Goal: Task Accomplishment & Management: Manage account settings

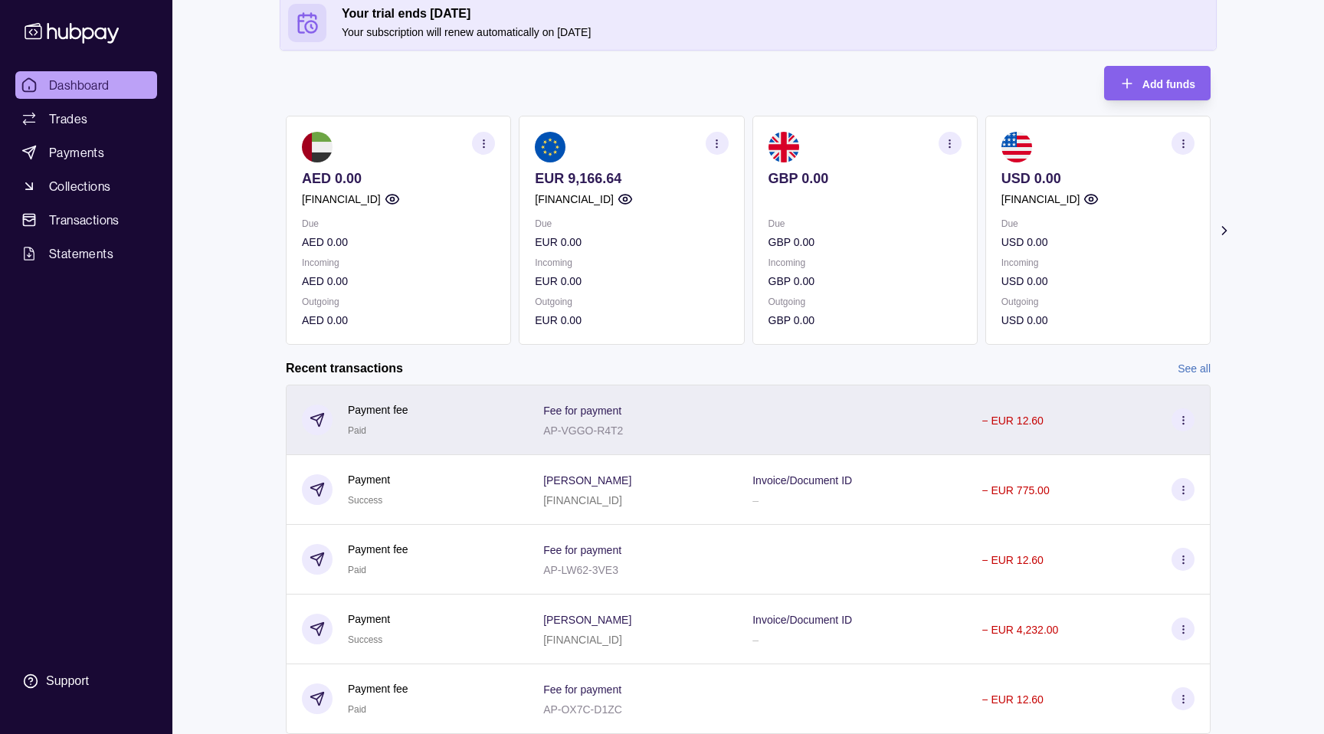
scroll to position [179, 0]
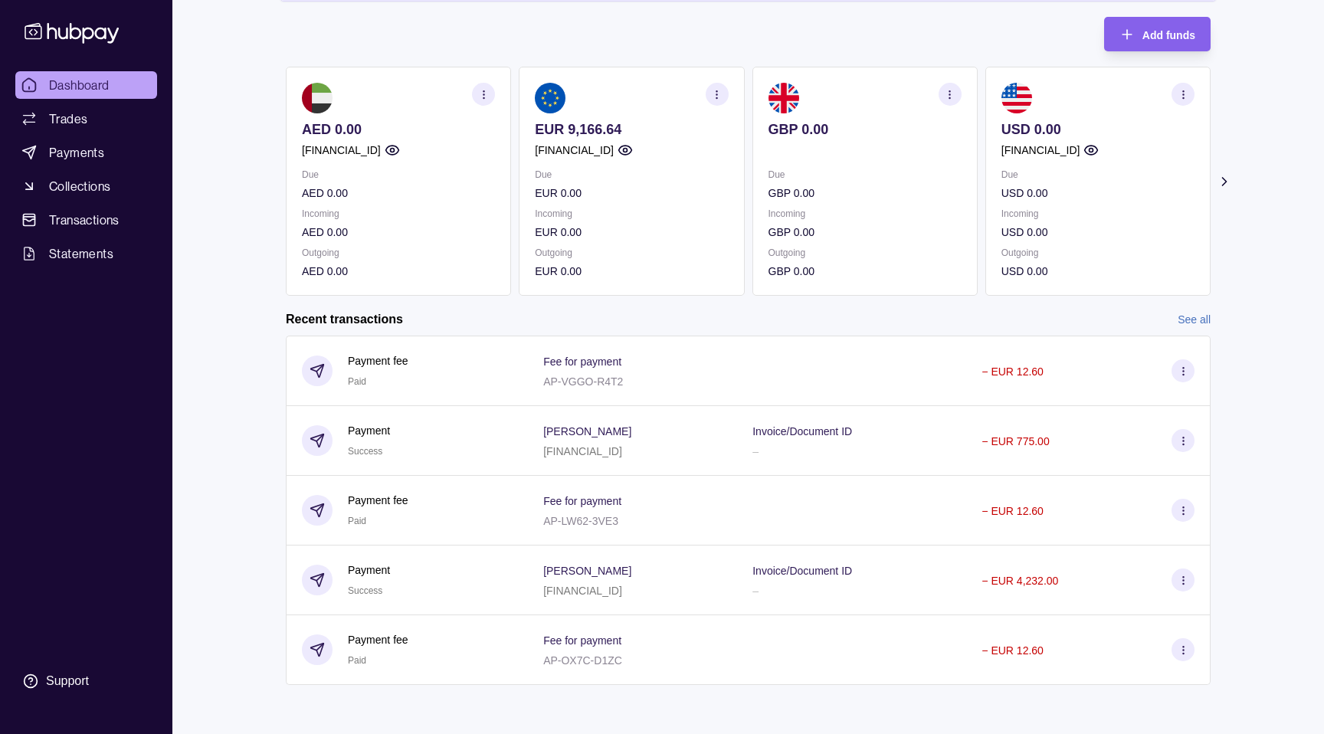
click at [1203, 312] on link "See all" at bounding box center [1194, 319] width 33 height 17
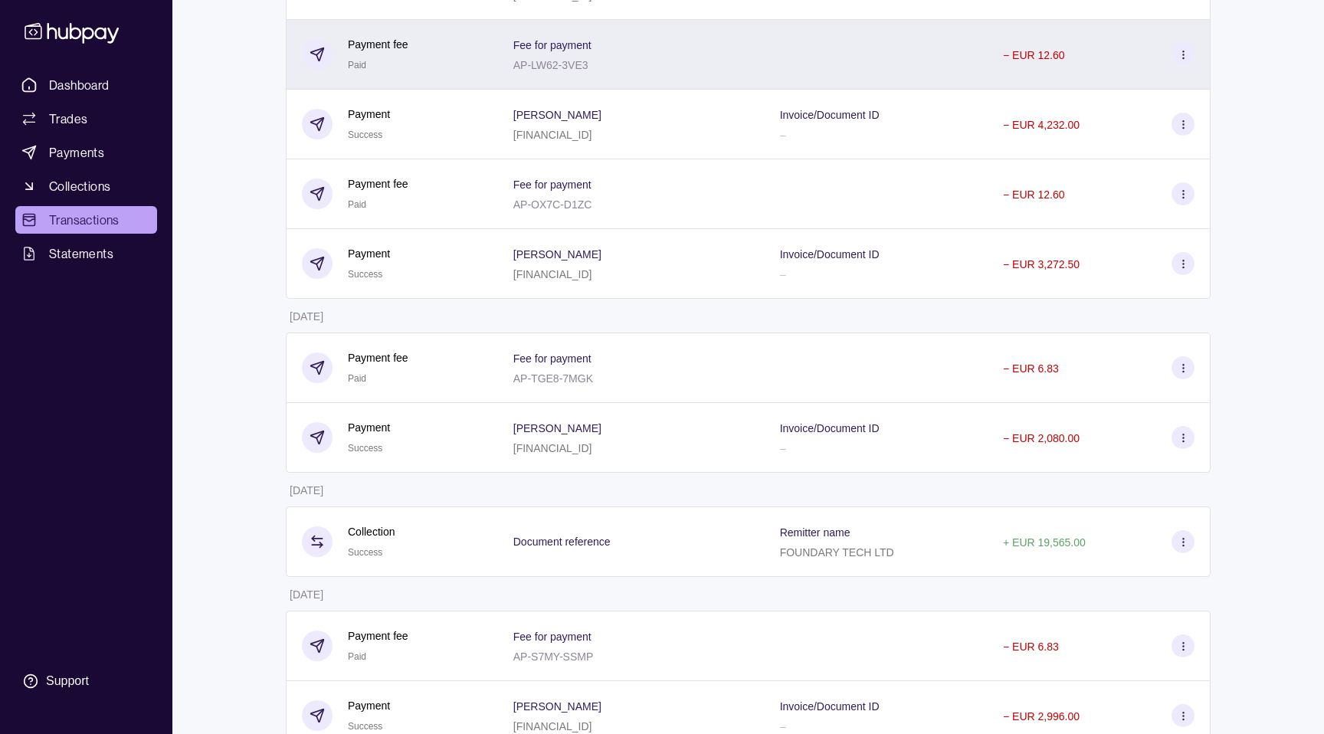
scroll to position [323, 0]
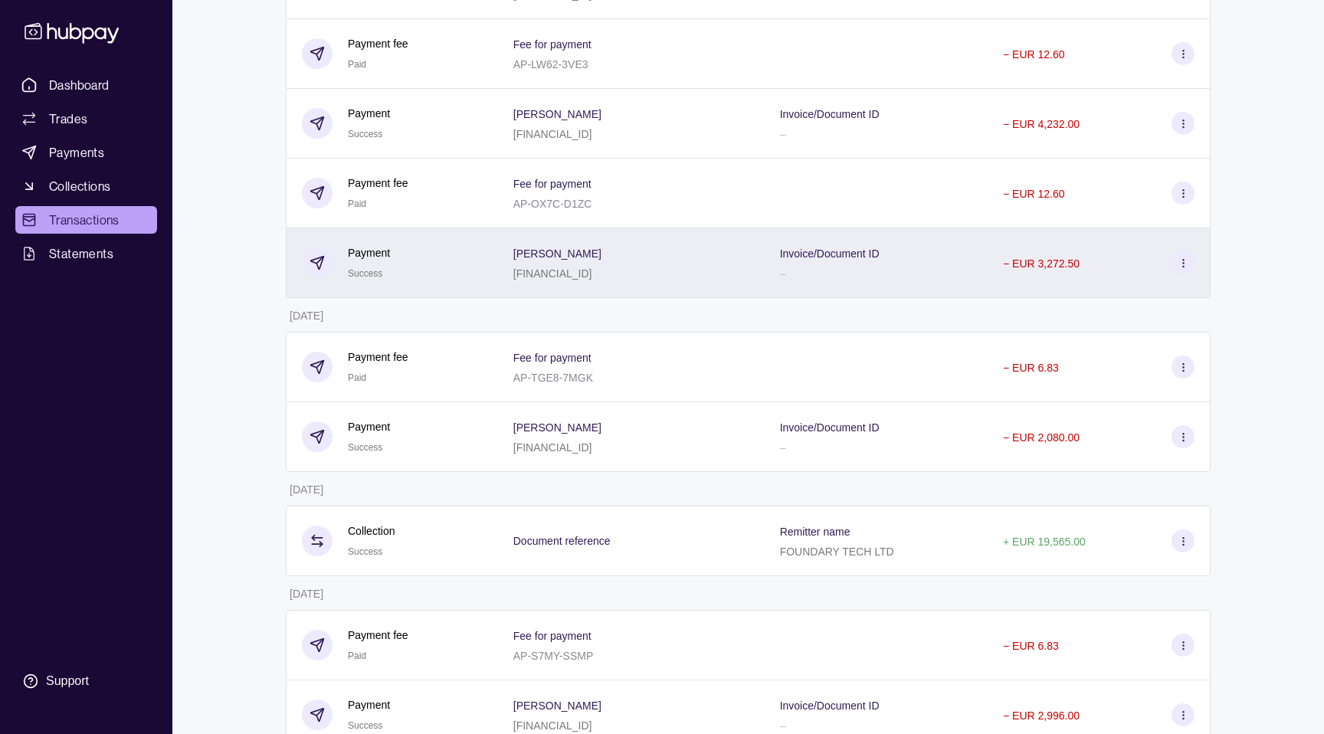
click at [1051, 262] on p "− EUR 3,272.50" at bounding box center [1041, 263] width 77 height 12
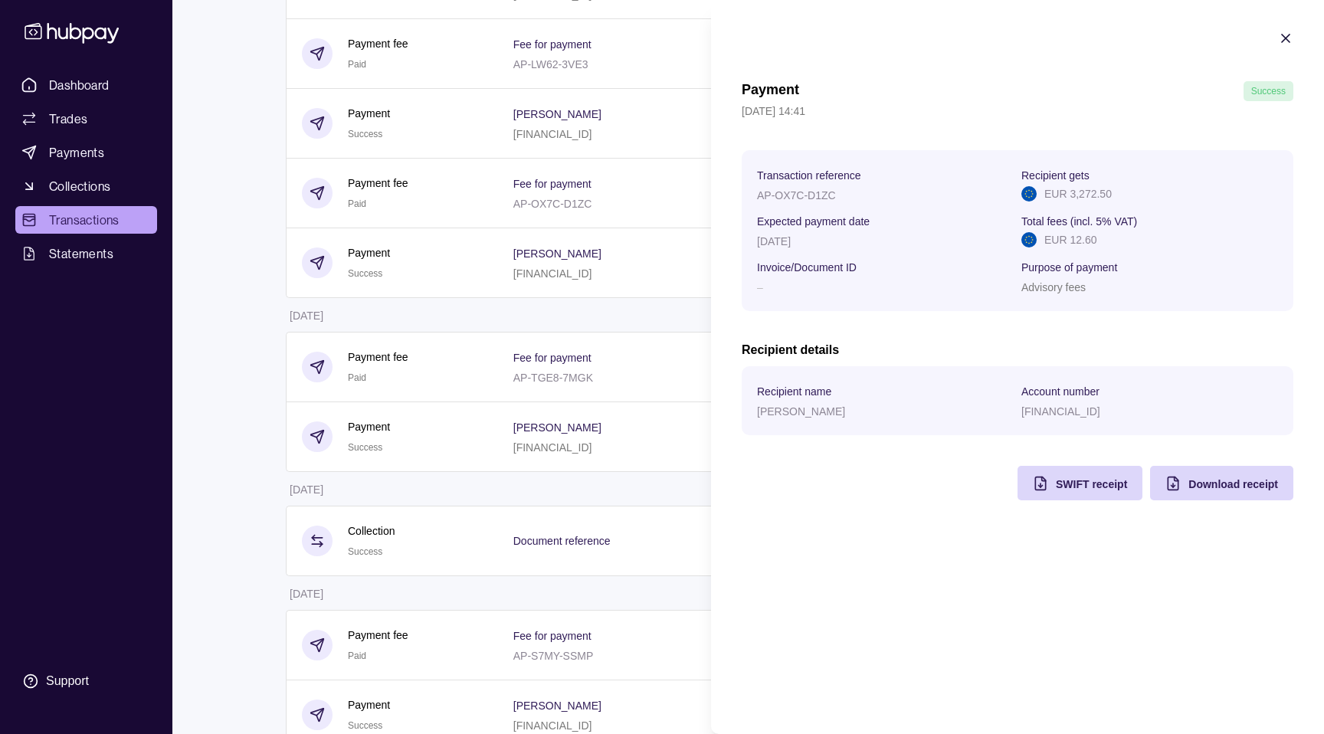
click at [1000, 329] on div "Payment Success 11 Aug 2025 | 14:41 Transaction reference AP-OX7C-D1ZC Recipien…" at bounding box center [1018, 290] width 552 height 419
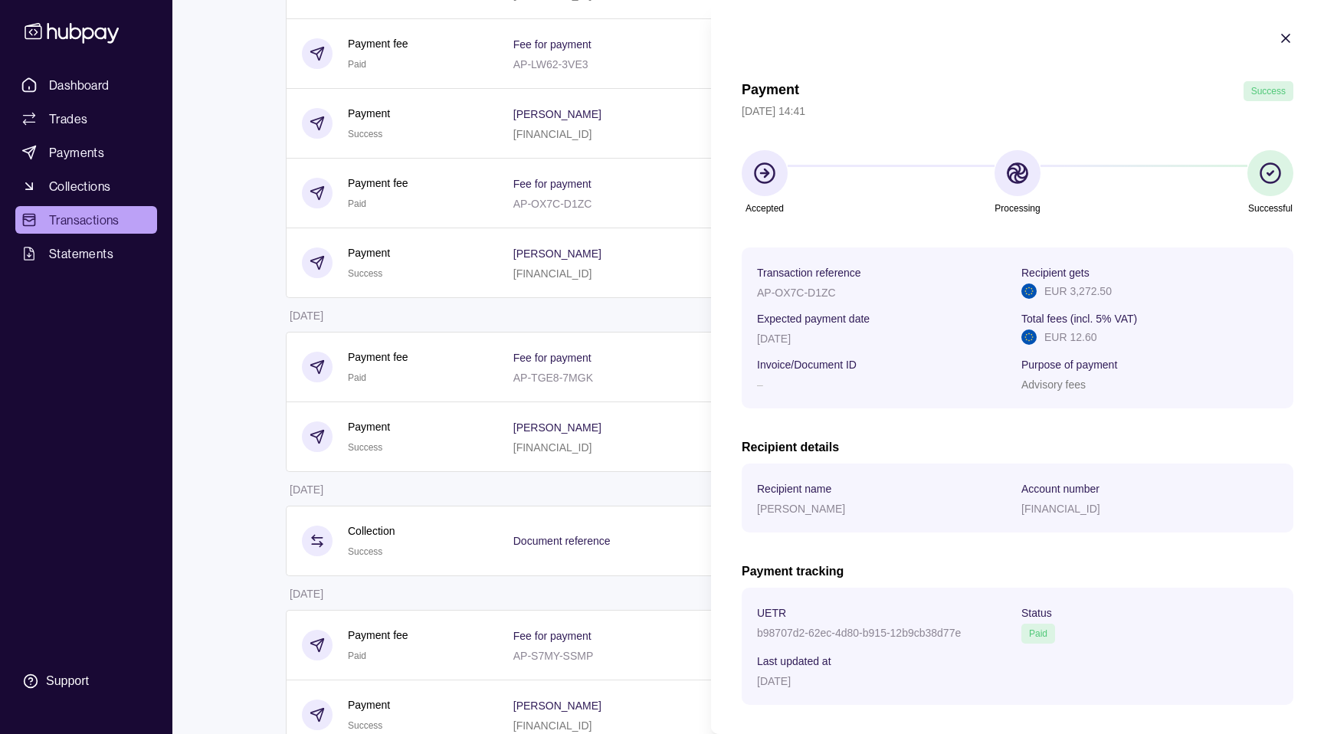
drag, startPoint x: 1071, startPoint y: 195, endPoint x: 1112, endPoint y: 195, distance: 40.6
click at [1112, 195] on section "Accepted Processing Successful" at bounding box center [1018, 183] width 552 height 67
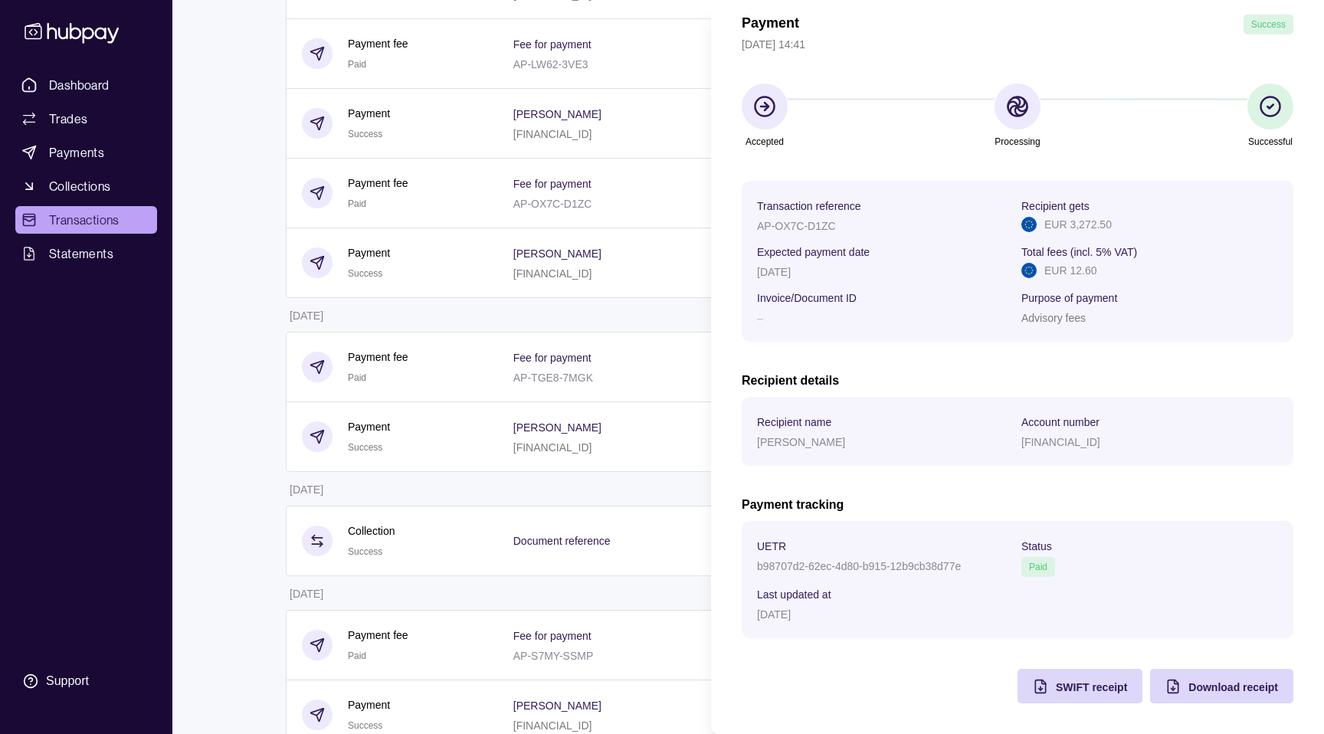
click at [557, 483] on html "Dashboard Trades Payments Collections Transactions Statements Support K Hello, …" at bounding box center [662, 559] width 1324 height 1765
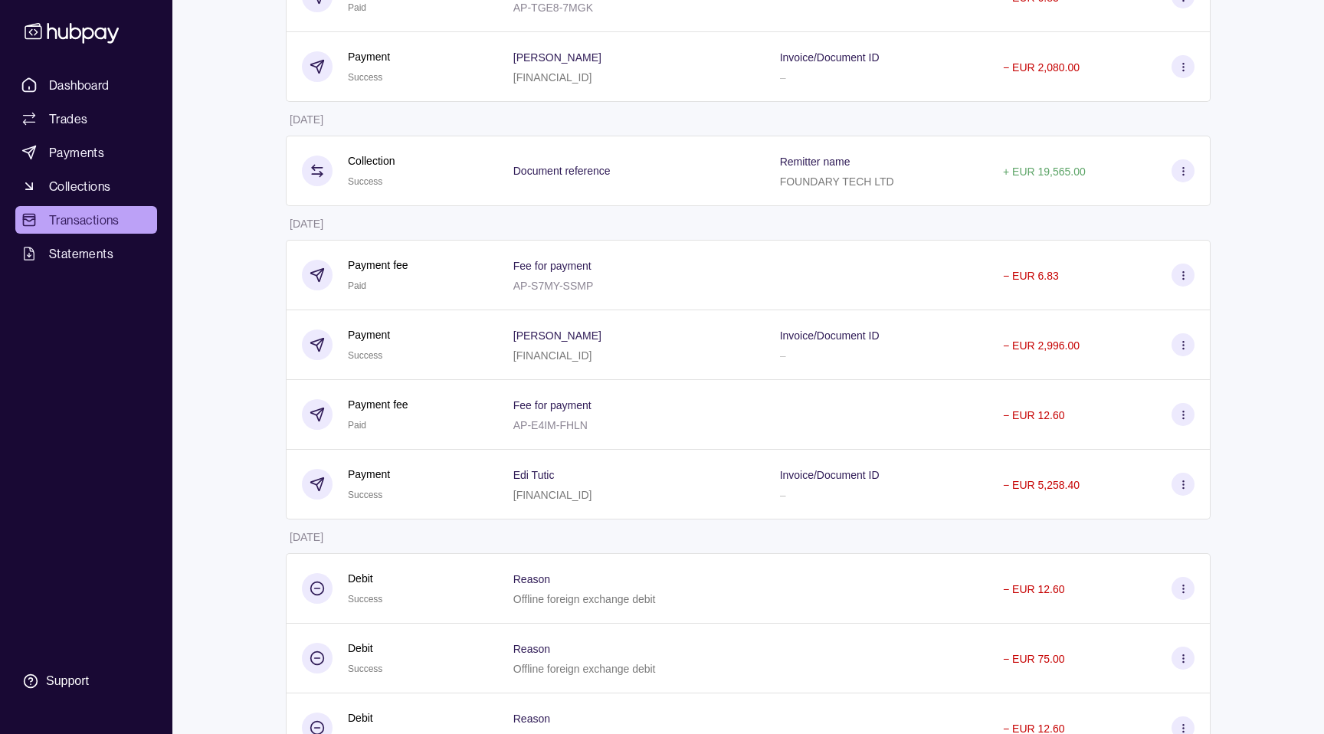
scroll to position [669, 0]
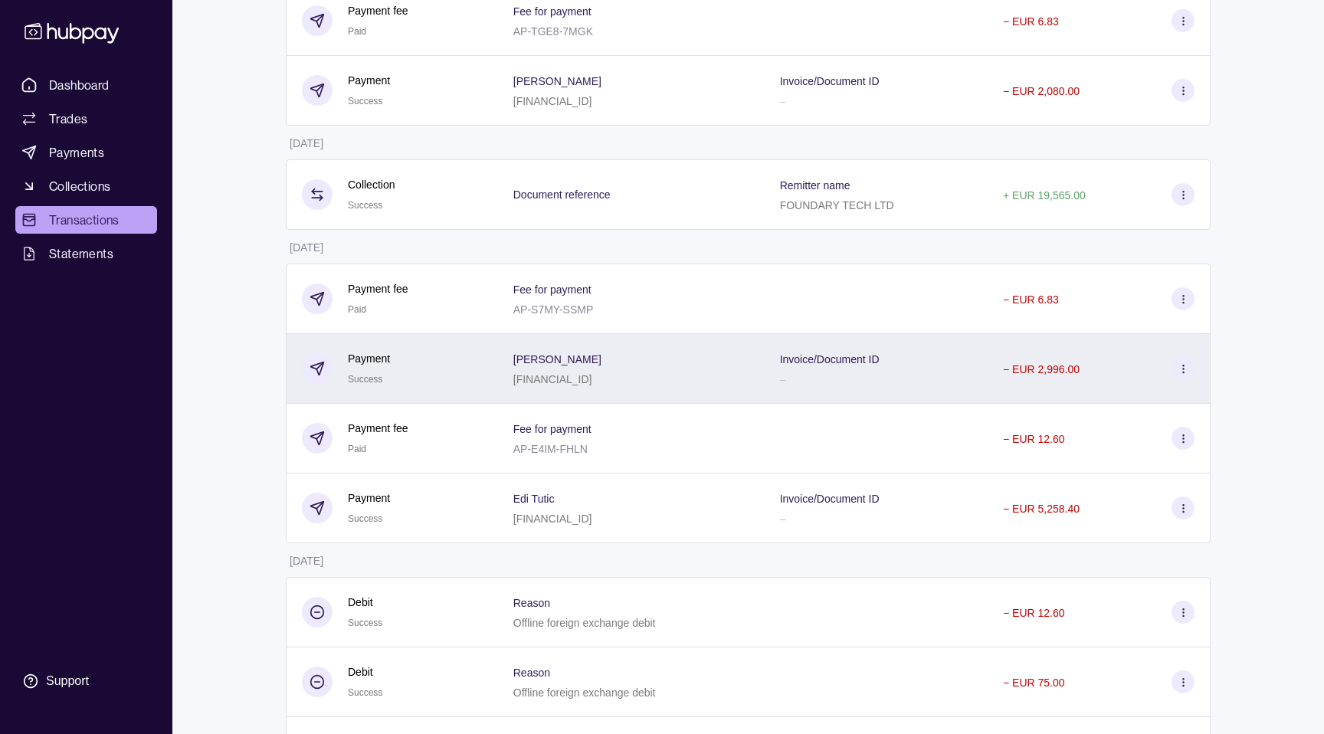
click at [550, 364] on p "[PERSON_NAME]" at bounding box center [557, 359] width 88 height 12
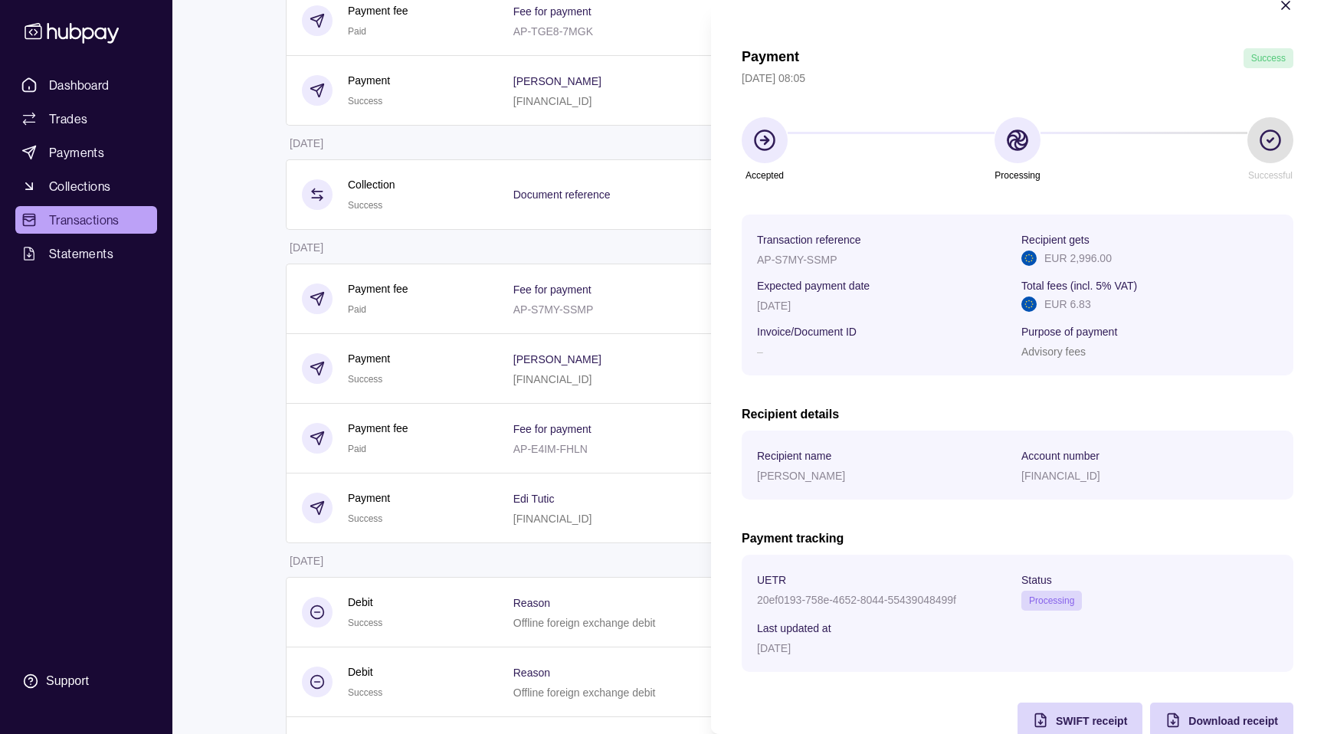
scroll to position [48, 0]
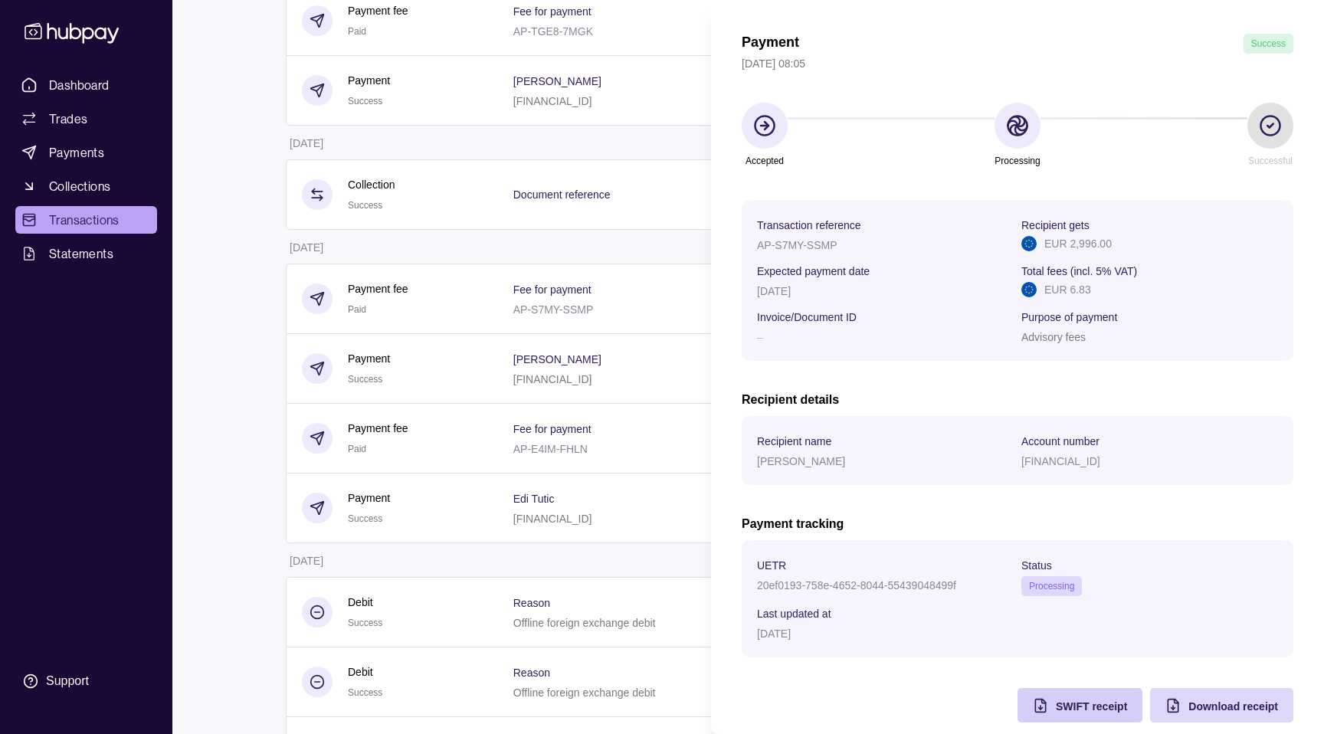
click at [1106, 712] on div "SWIFT receipt" at bounding box center [1091, 705] width 71 height 18
click at [1194, 706] on span "Download receipt" at bounding box center [1233, 706] width 90 height 12
click at [700, 256] on html "Dashboard Trades Payments Collections Transactions Statements Support K Hello, …" at bounding box center [662, 352] width 1324 height 2043
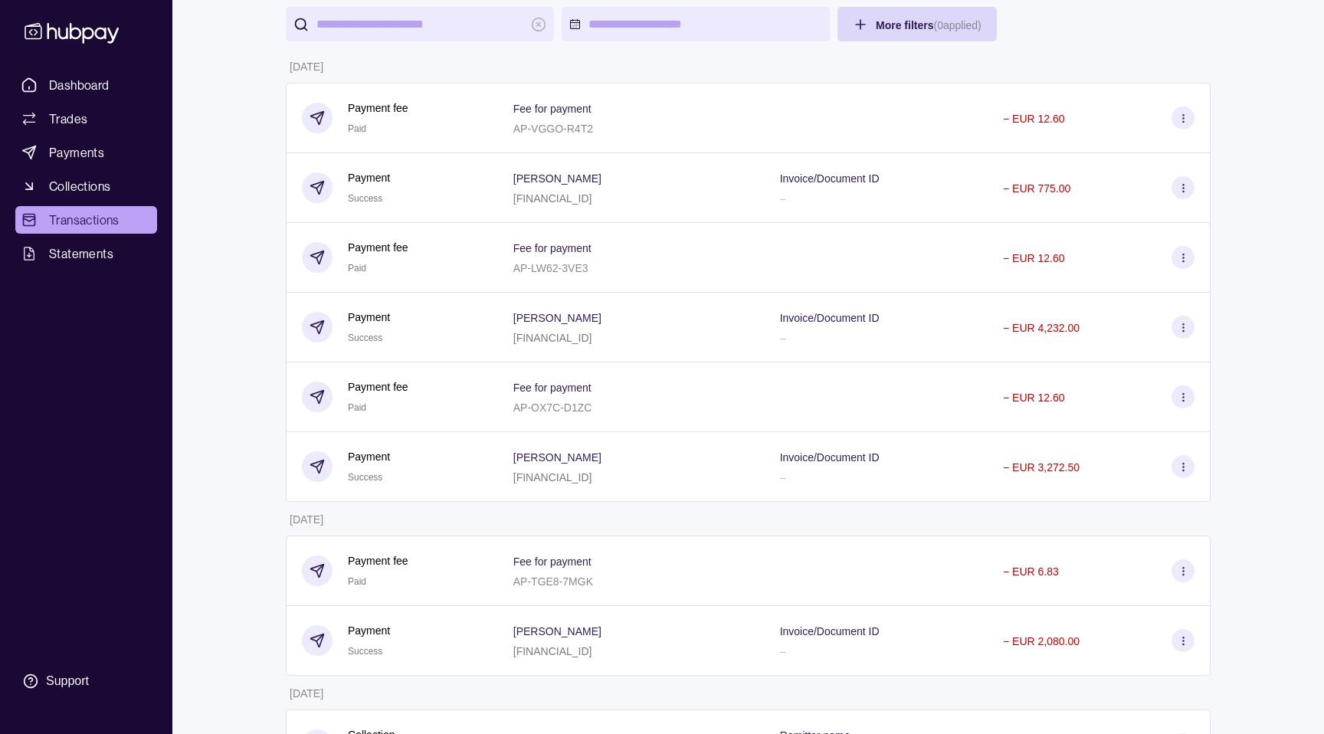
scroll to position [0, 0]
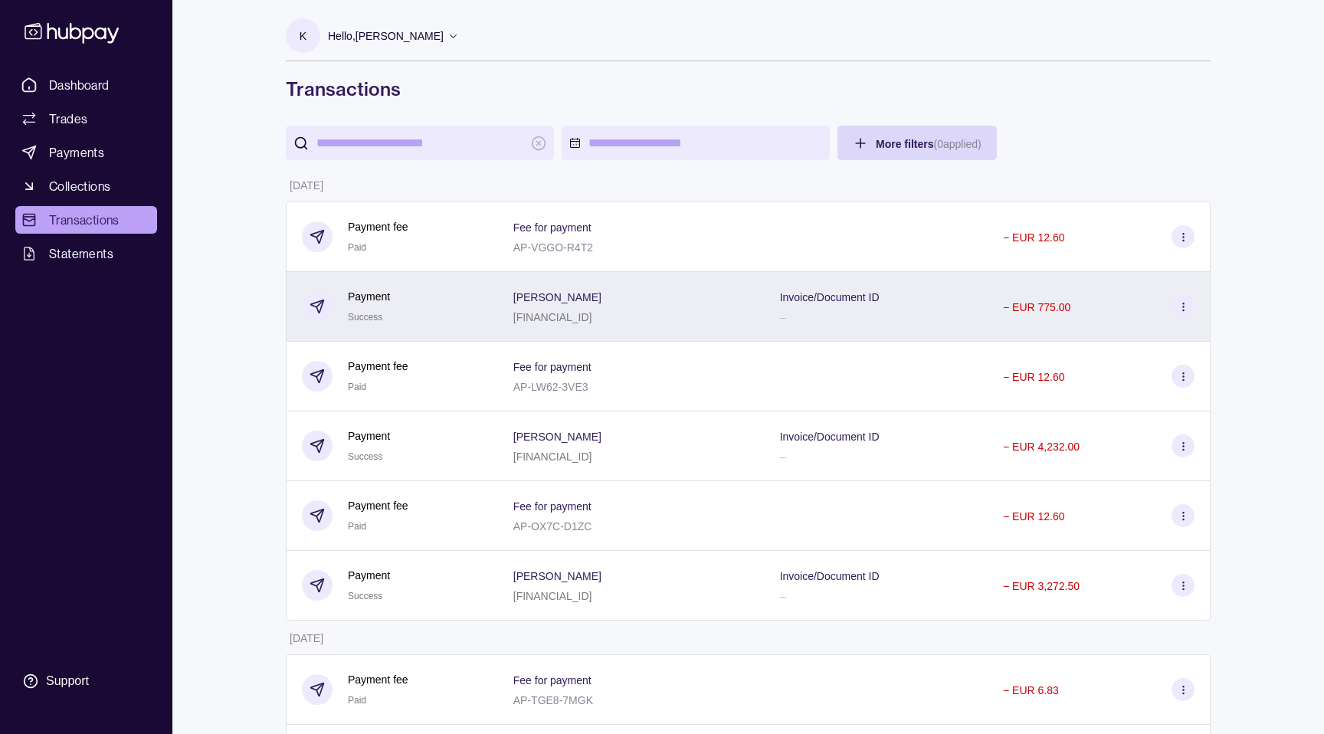
click at [499, 324] on div "Seherzada Mujkic BA391941510421101224" at bounding box center [631, 307] width 267 height 70
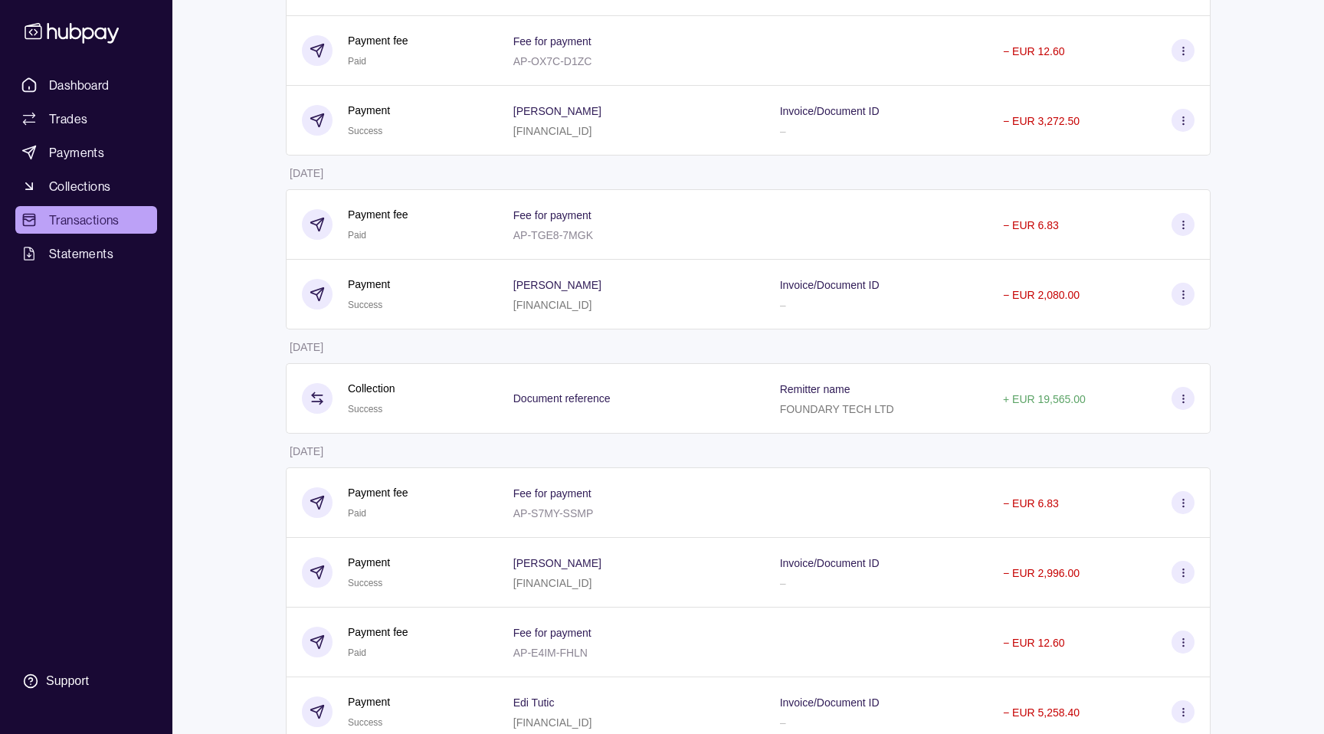
scroll to position [464, 0]
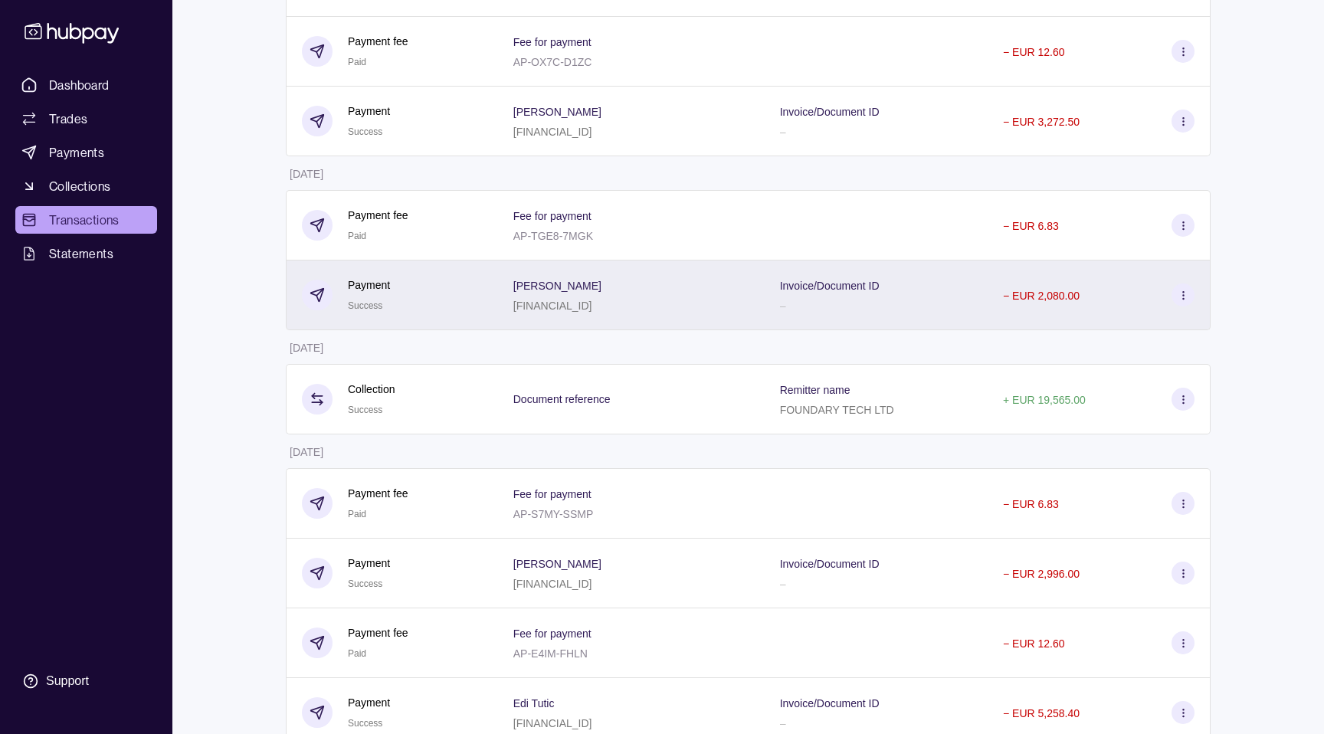
click at [528, 298] on div "[FINANCIAL_ID]" at bounding box center [557, 305] width 88 height 18
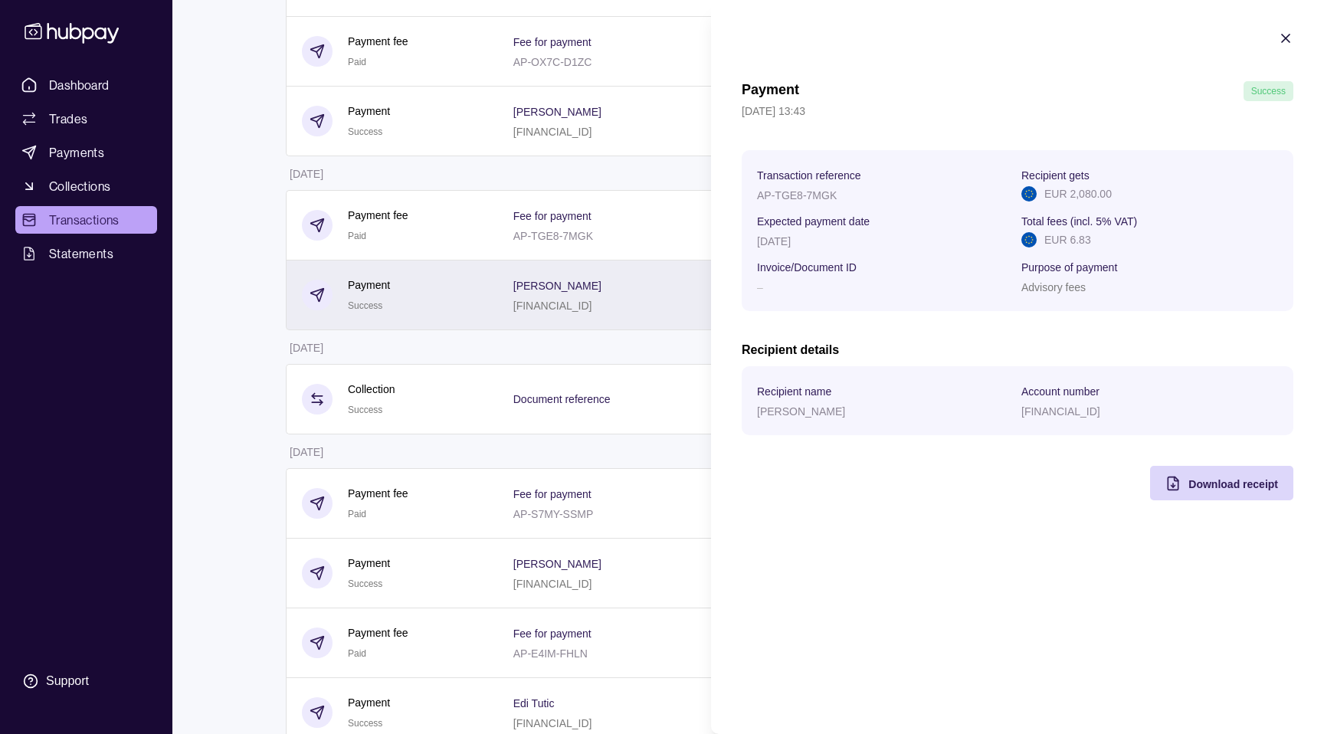
click at [528, 298] on html "Dashboard Trades Payments Collections Transactions Statements Support K Hello, …" at bounding box center [662, 557] width 1324 height 2043
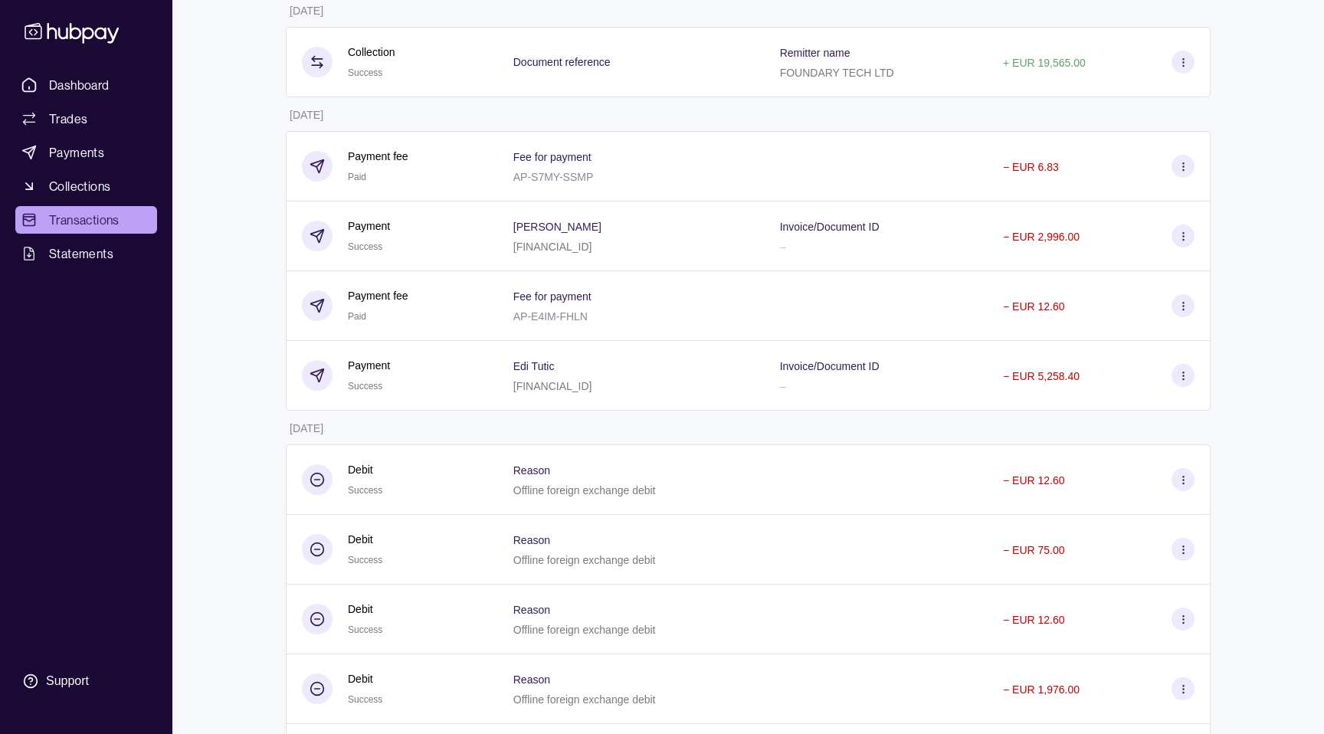
scroll to position [802, 0]
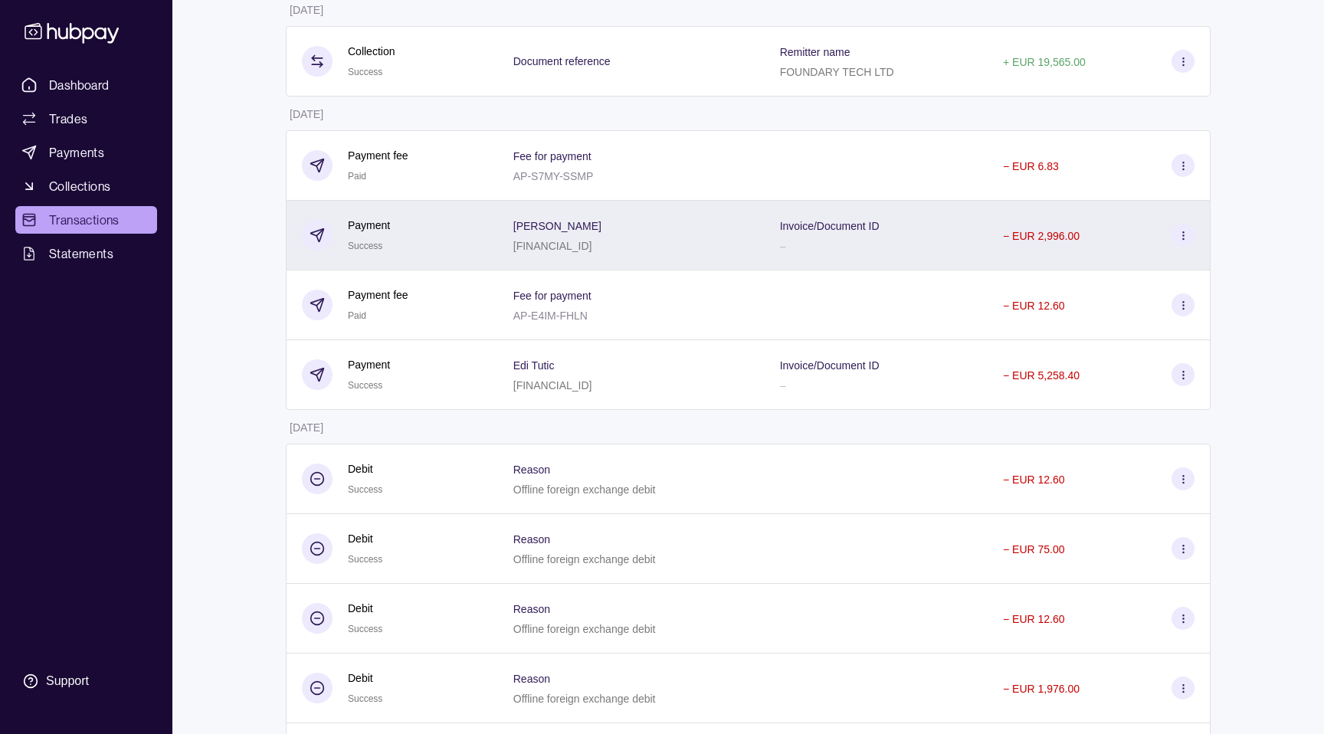
click at [584, 233] on span "[PERSON_NAME]" at bounding box center [557, 225] width 88 height 18
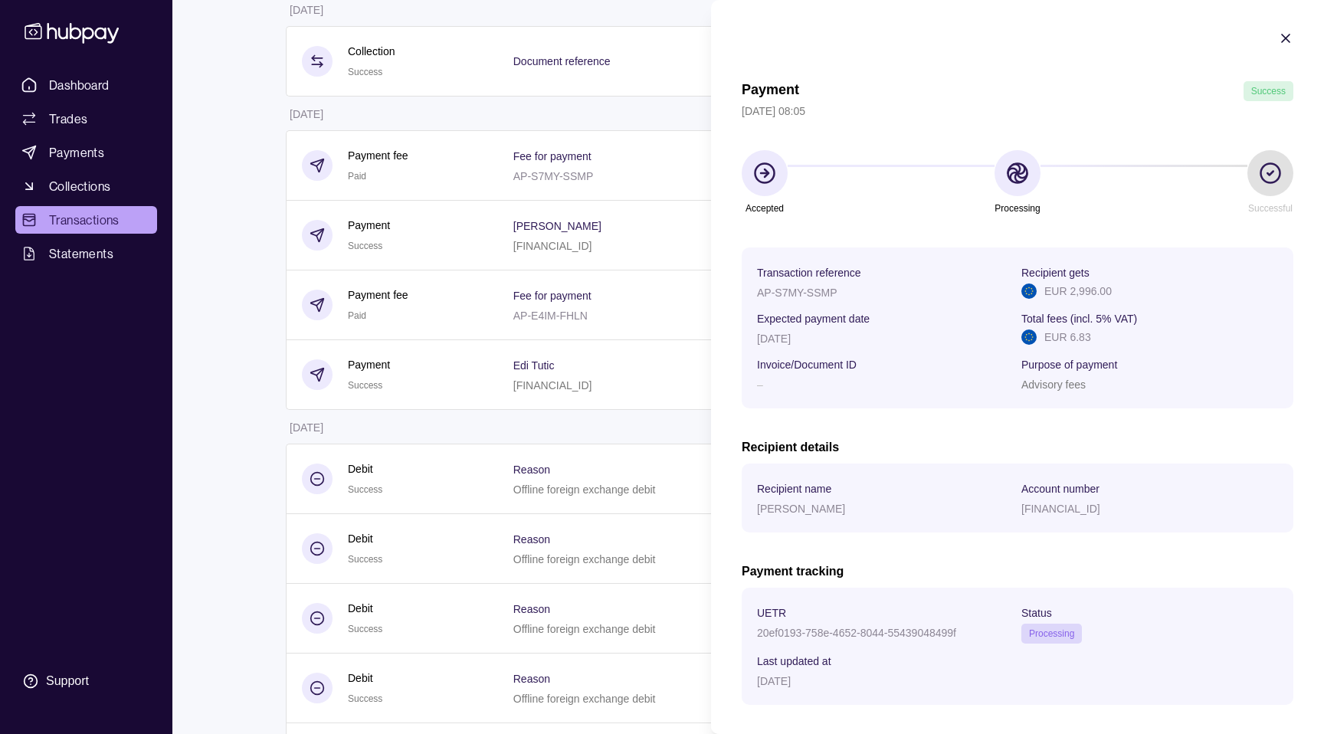
click at [583, 248] on html "Dashboard Trades Payments Collections Transactions Statements Support K Hello, …" at bounding box center [662, 219] width 1324 height 2043
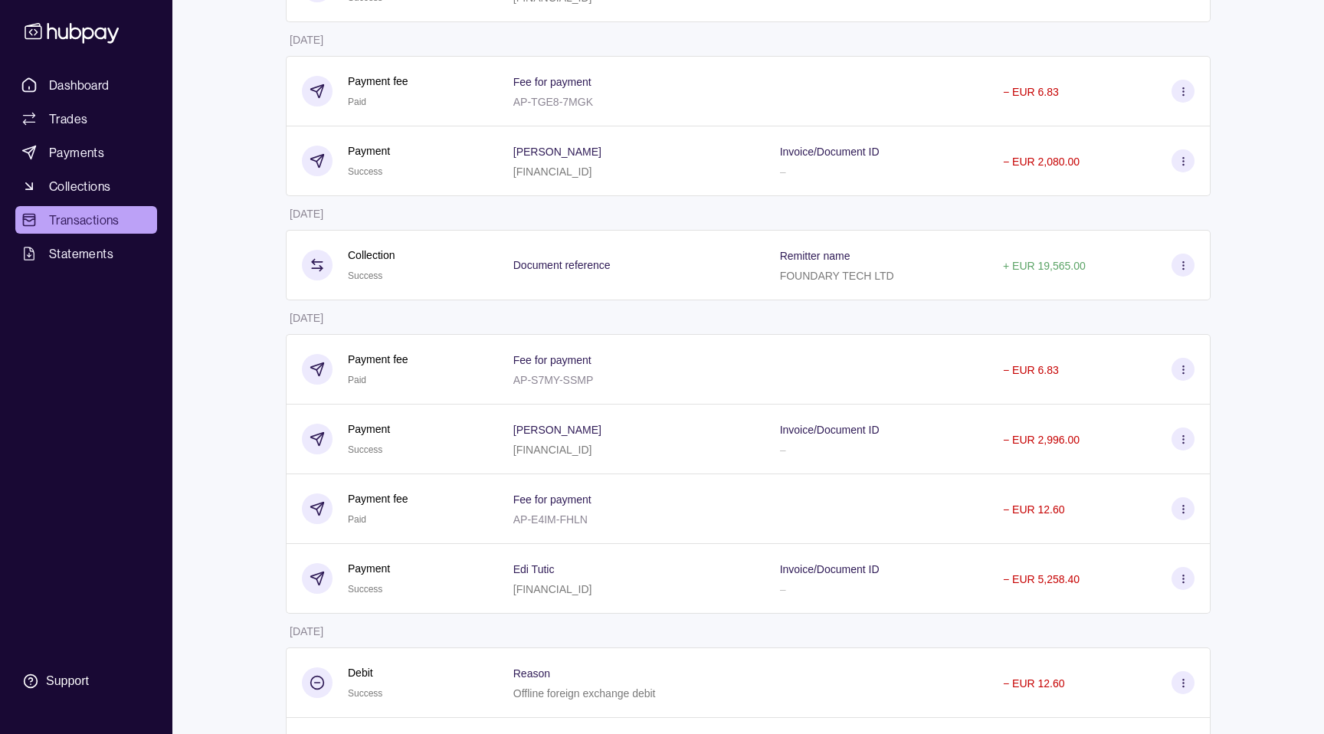
scroll to position [575, 0]
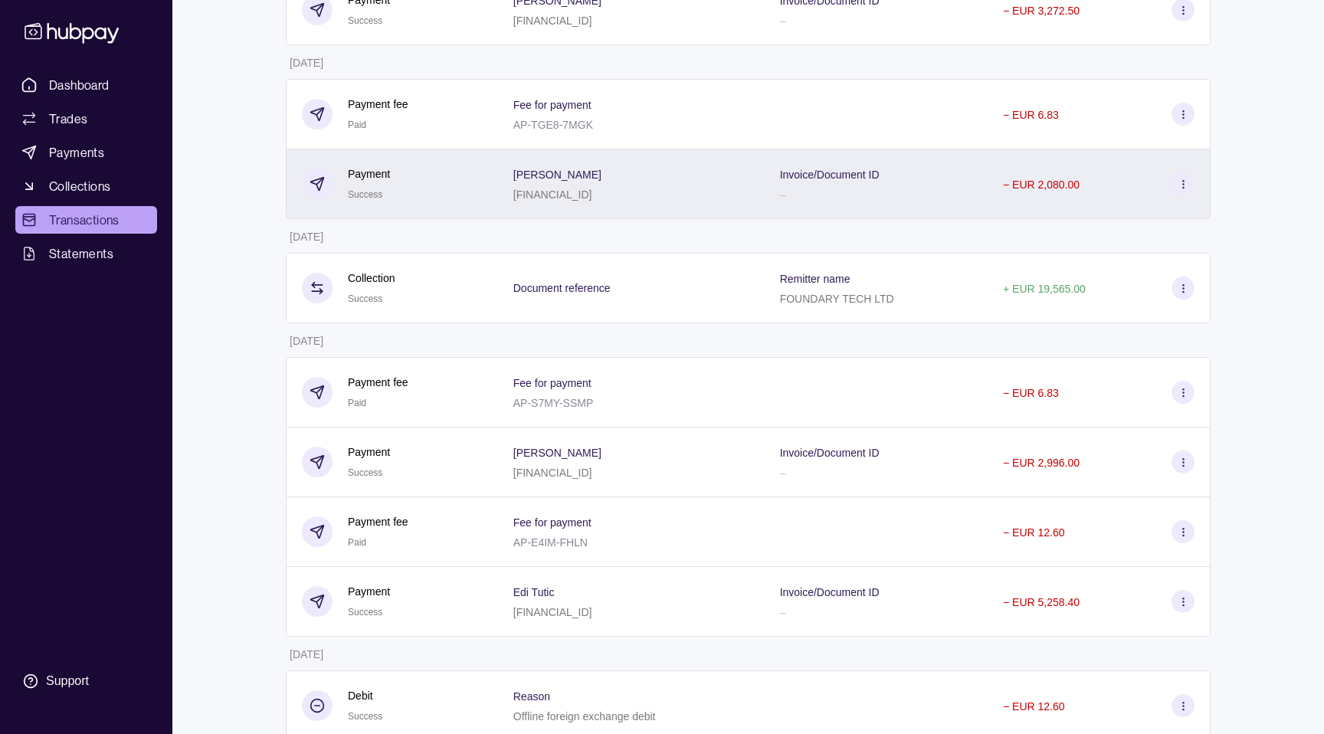
click at [592, 196] on p "[FINANCIAL_ID]" at bounding box center [552, 194] width 79 height 12
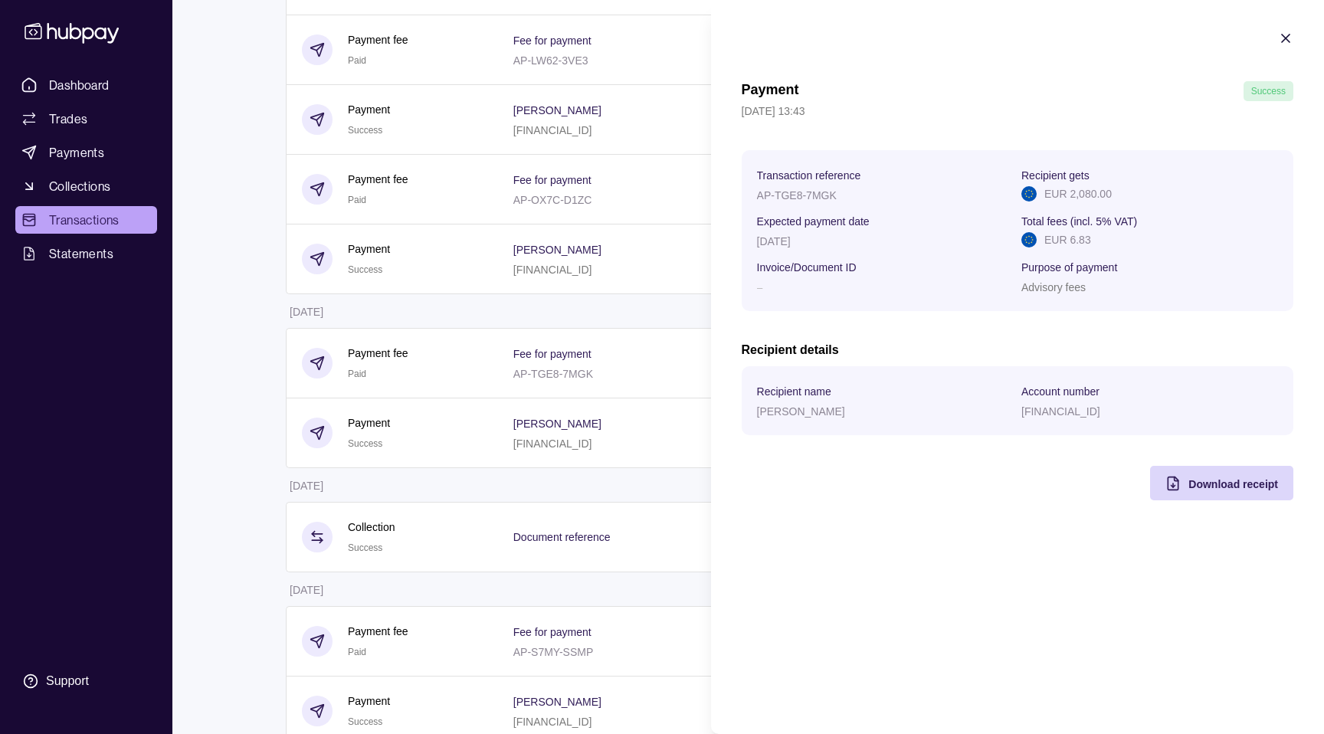
click at [568, 330] on html "Dashboard Trades Payments Collections Transactions Statements Support K Hello, …" at bounding box center [662, 695] width 1324 height 2043
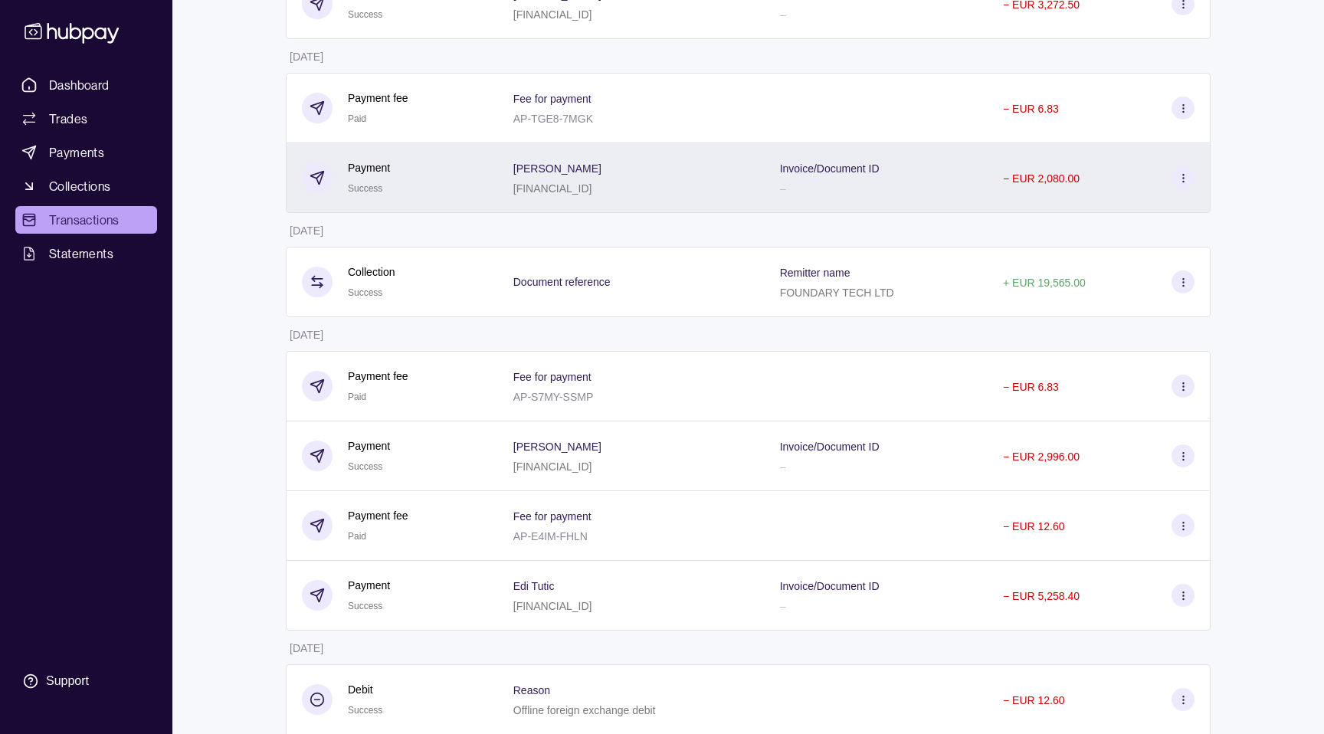
scroll to position [591, 0]
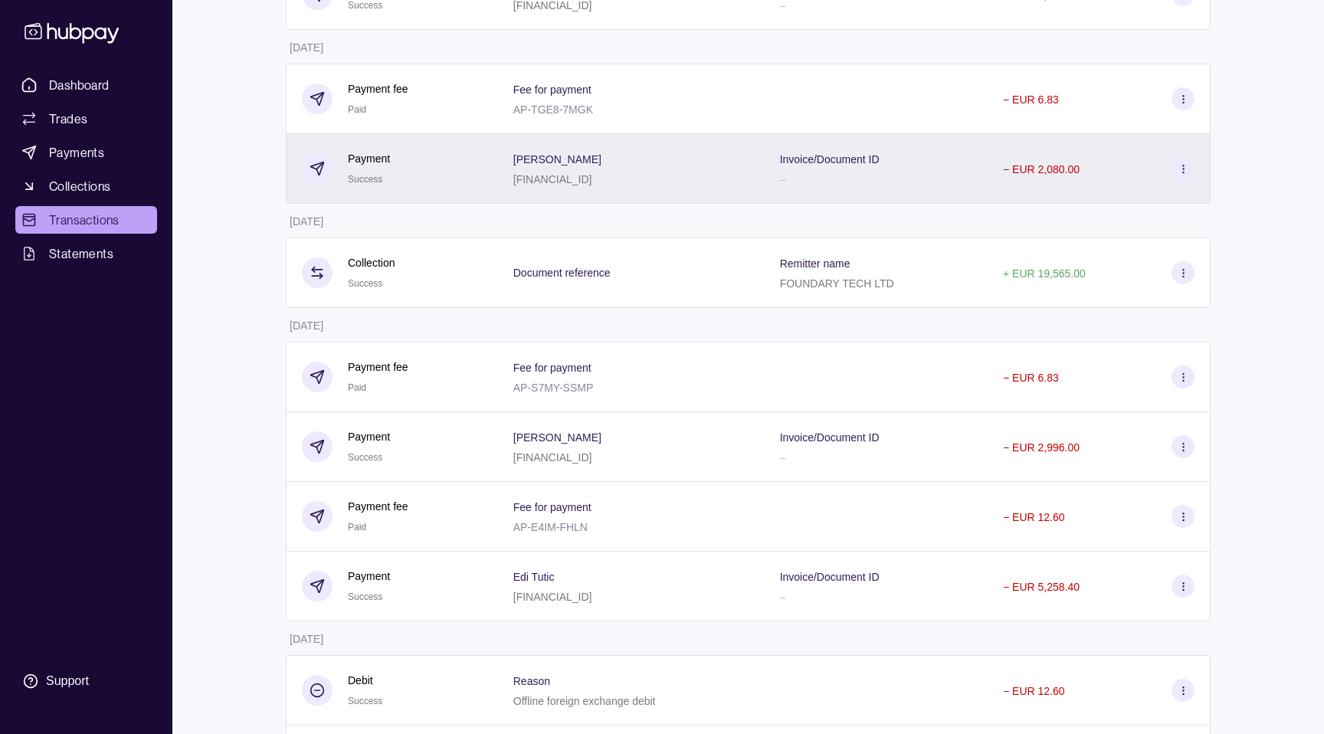
click at [611, 466] on div "[PERSON_NAME] [FINANCIAL_ID]" at bounding box center [631, 447] width 267 height 70
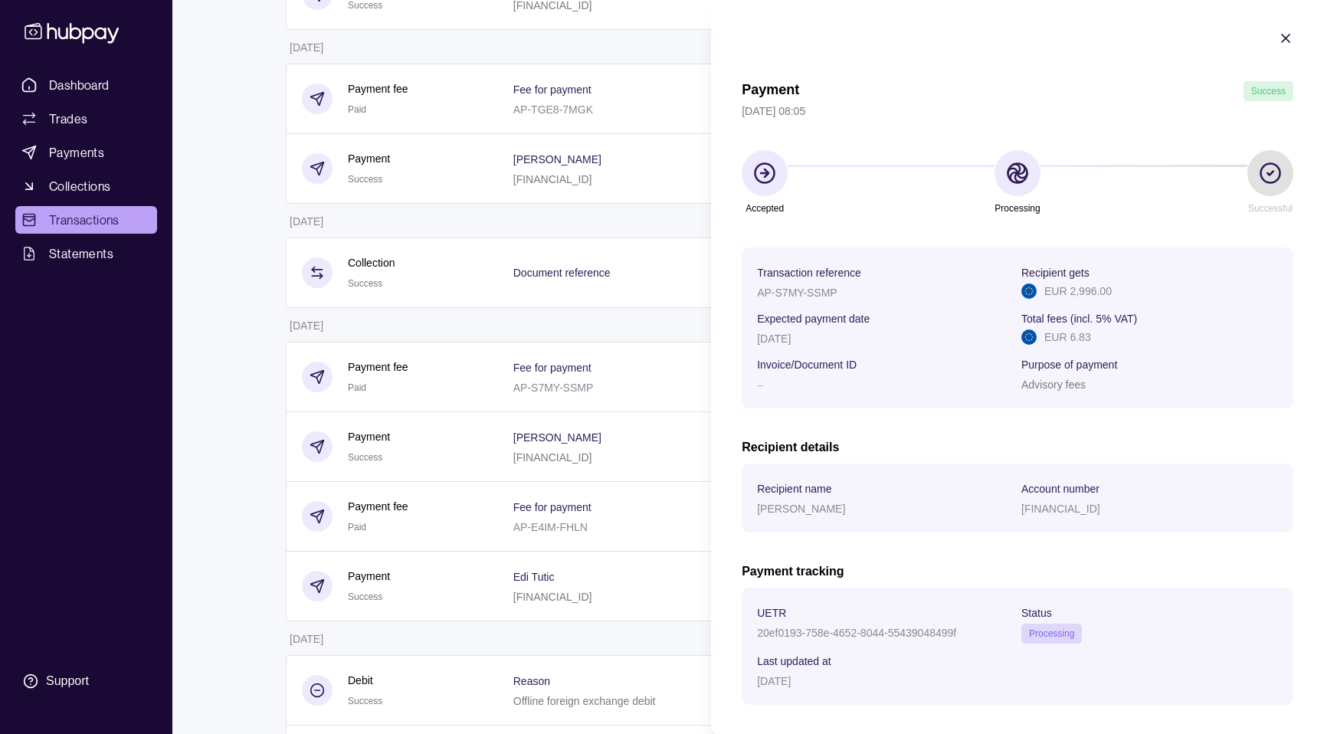
scroll to position [67, 0]
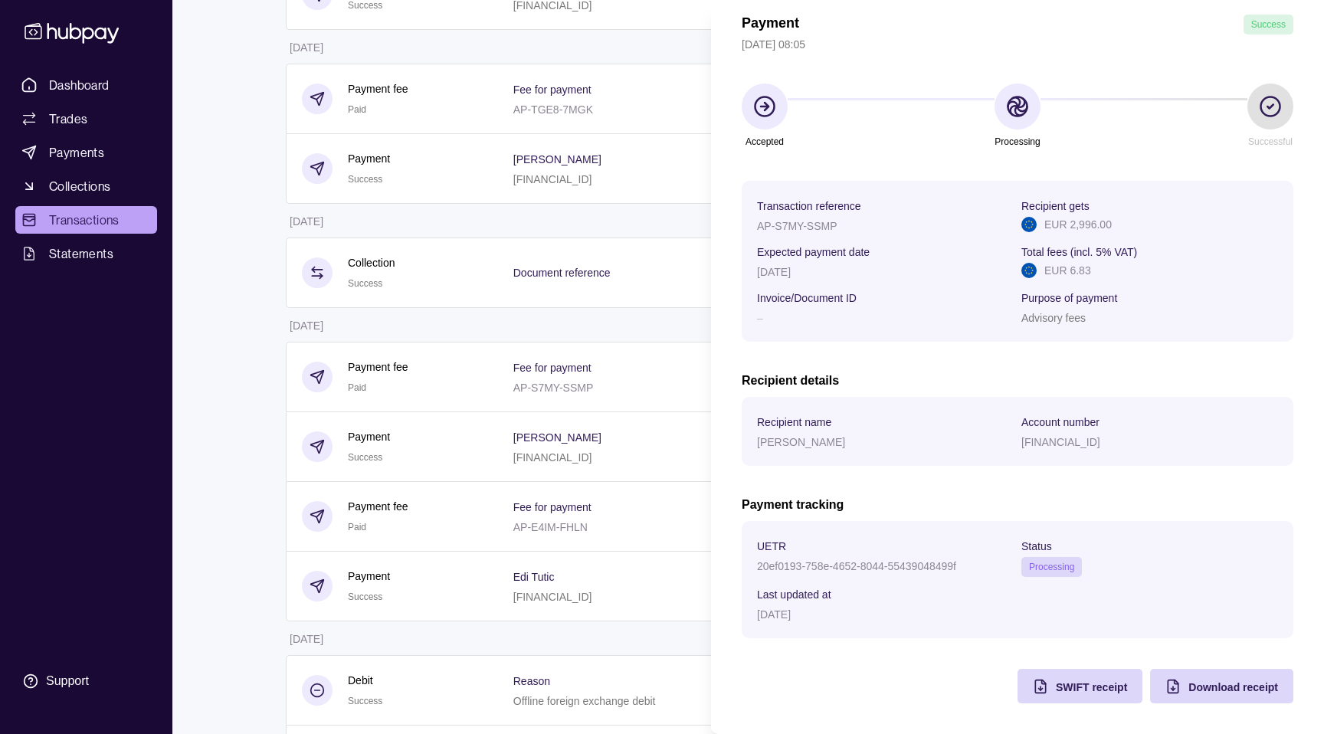
drag, startPoint x: 755, startPoint y: 549, endPoint x: 853, endPoint y: 612, distance: 116.9
click at [853, 612] on section "UETR 20ef0193-758e-4652-8044-55439048499f Status Processing Last updated at 25 …" at bounding box center [1018, 579] width 552 height 117
click at [853, 612] on div "[DATE]" at bounding box center [885, 614] width 257 height 18
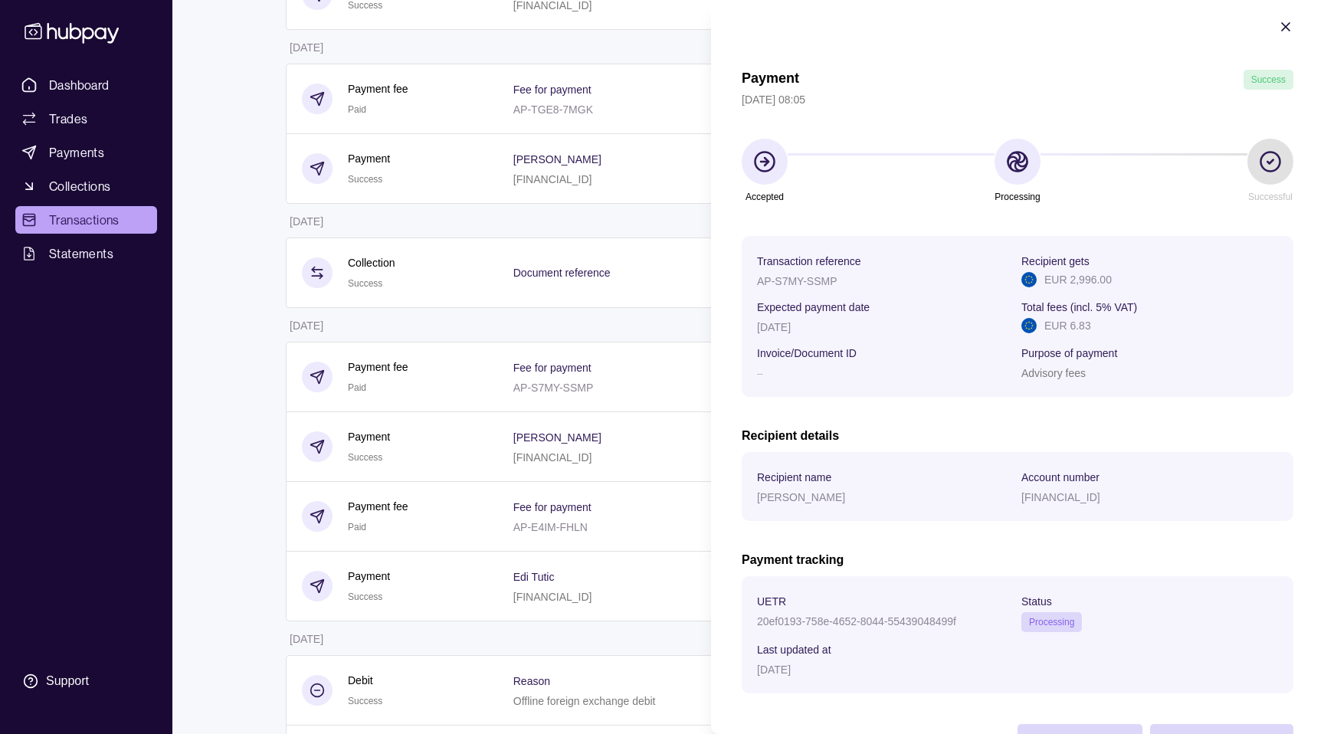
scroll to position [0, 0]
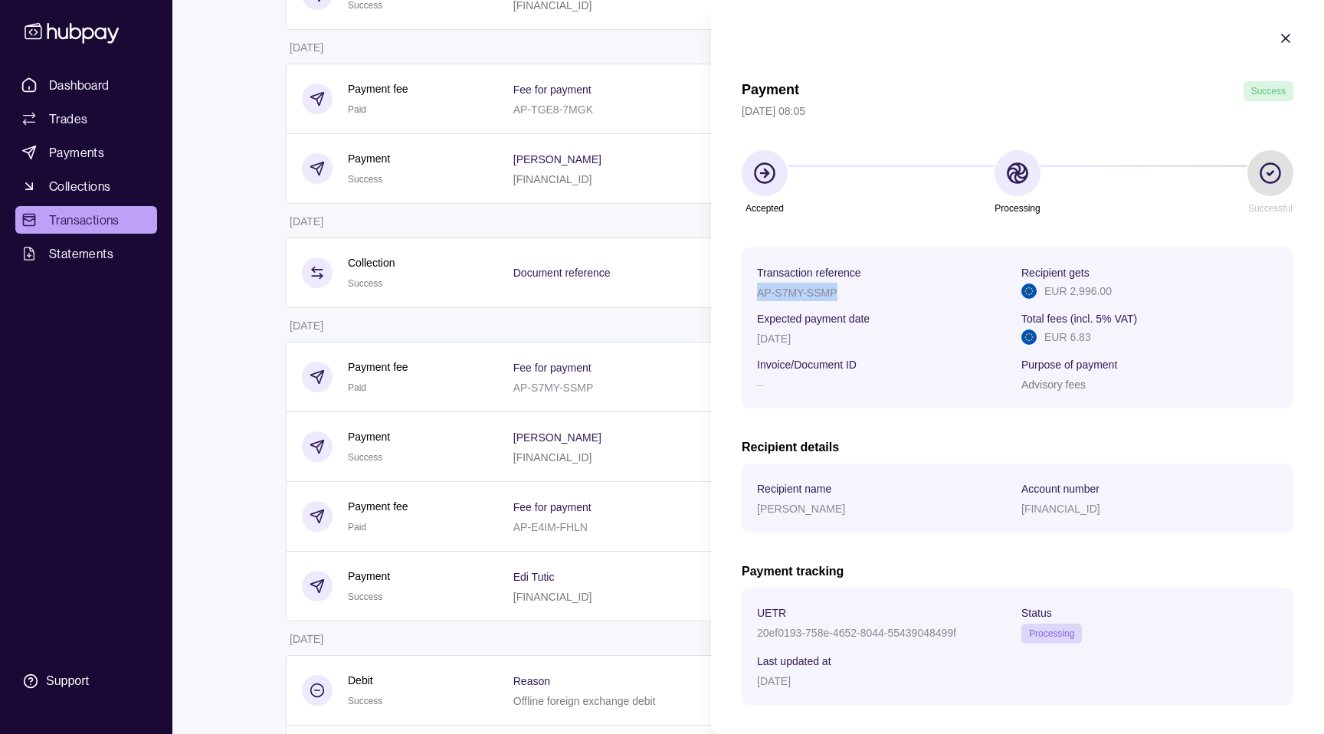
drag, startPoint x: 756, startPoint y: 290, endPoint x: 849, endPoint y: 291, distance: 92.7
click at [849, 291] on div "AP-S7MY-SSMP" at bounding box center [885, 292] width 257 height 18
copy p "AP-S7MY-SSMP"
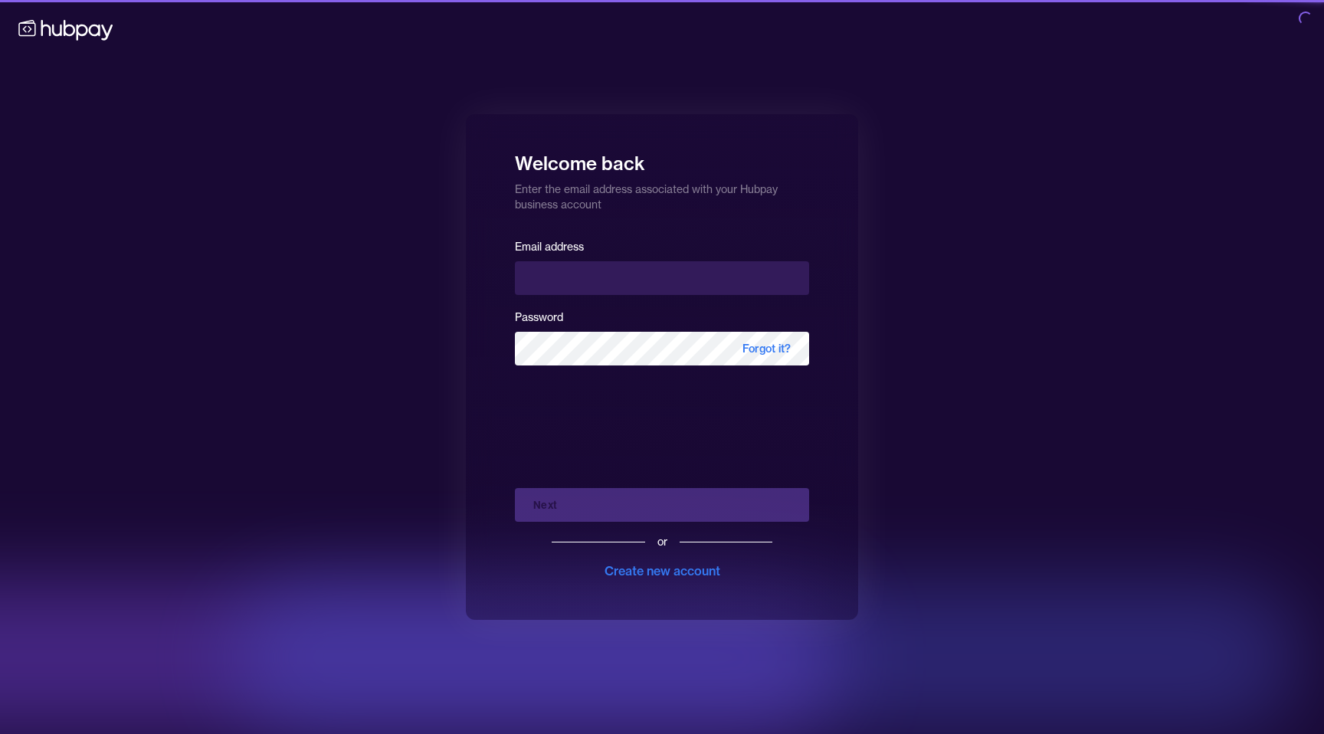
type input "**********"
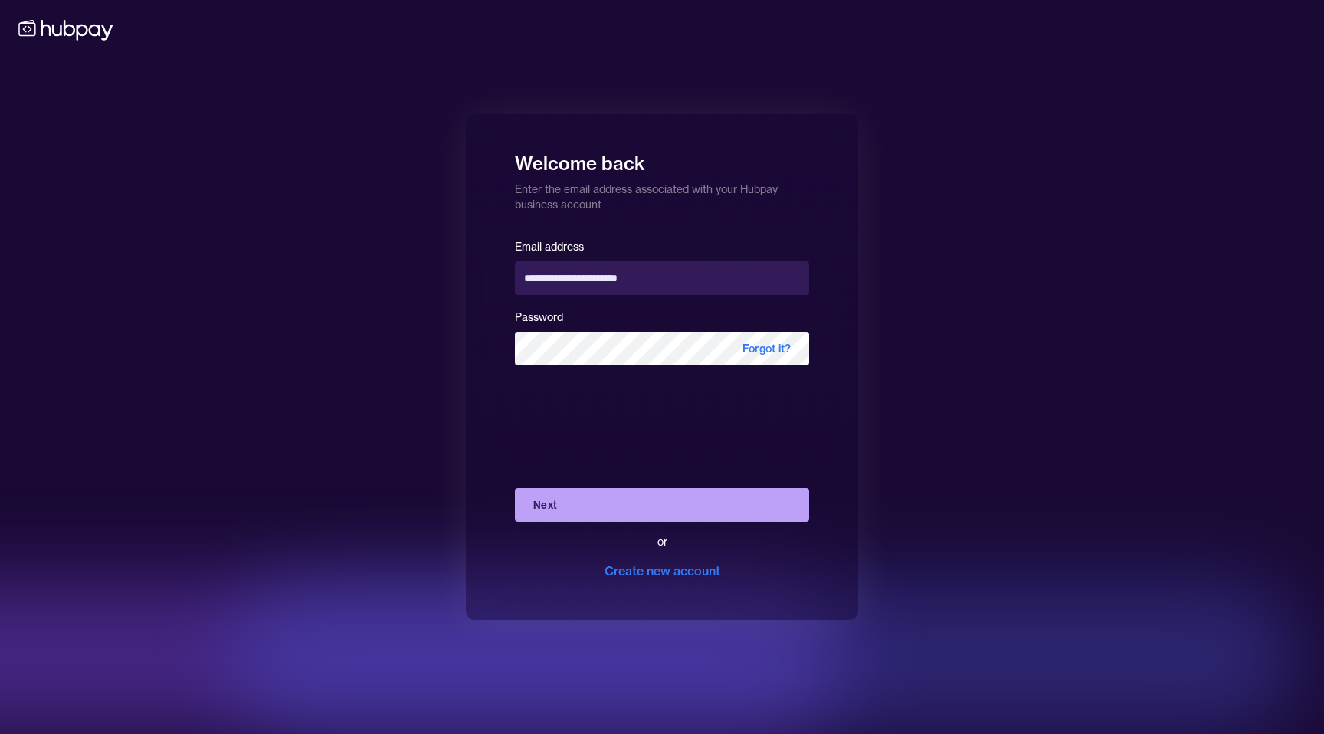
click at [587, 506] on button "Next" at bounding box center [662, 505] width 294 height 34
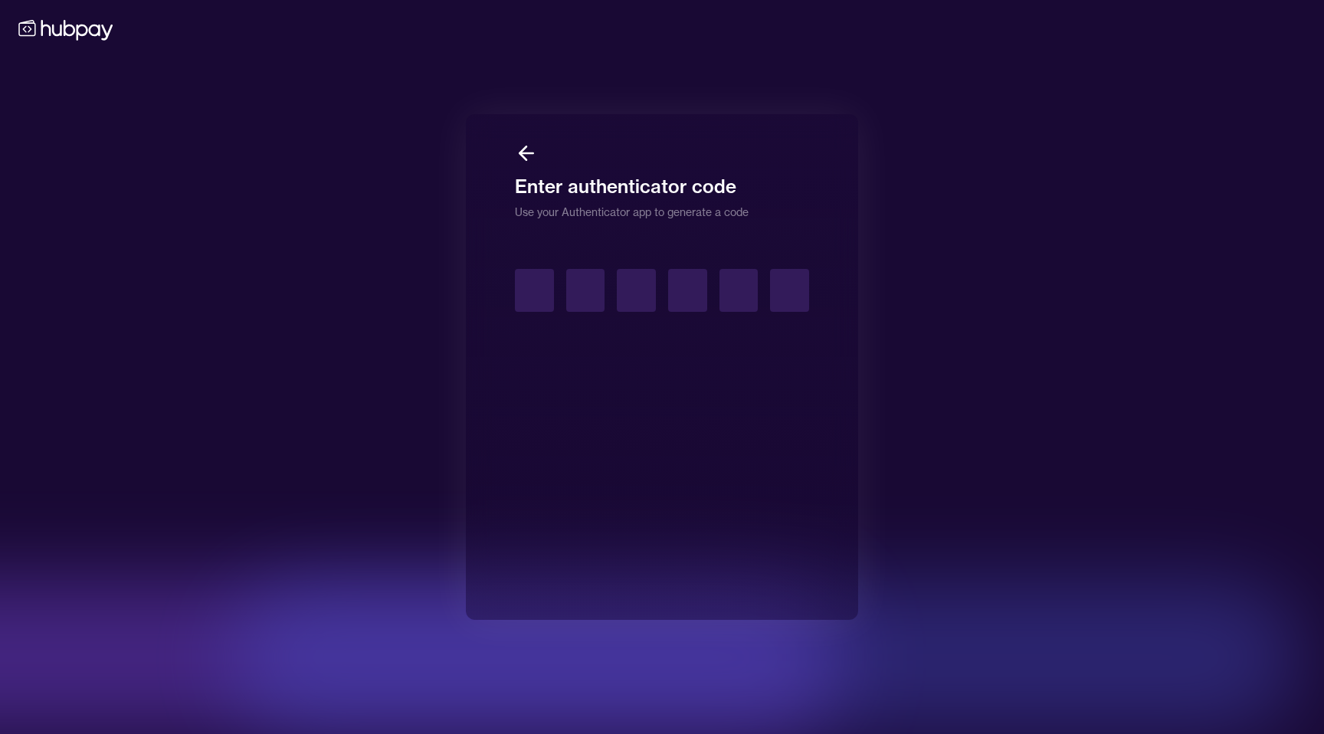
type input "*"
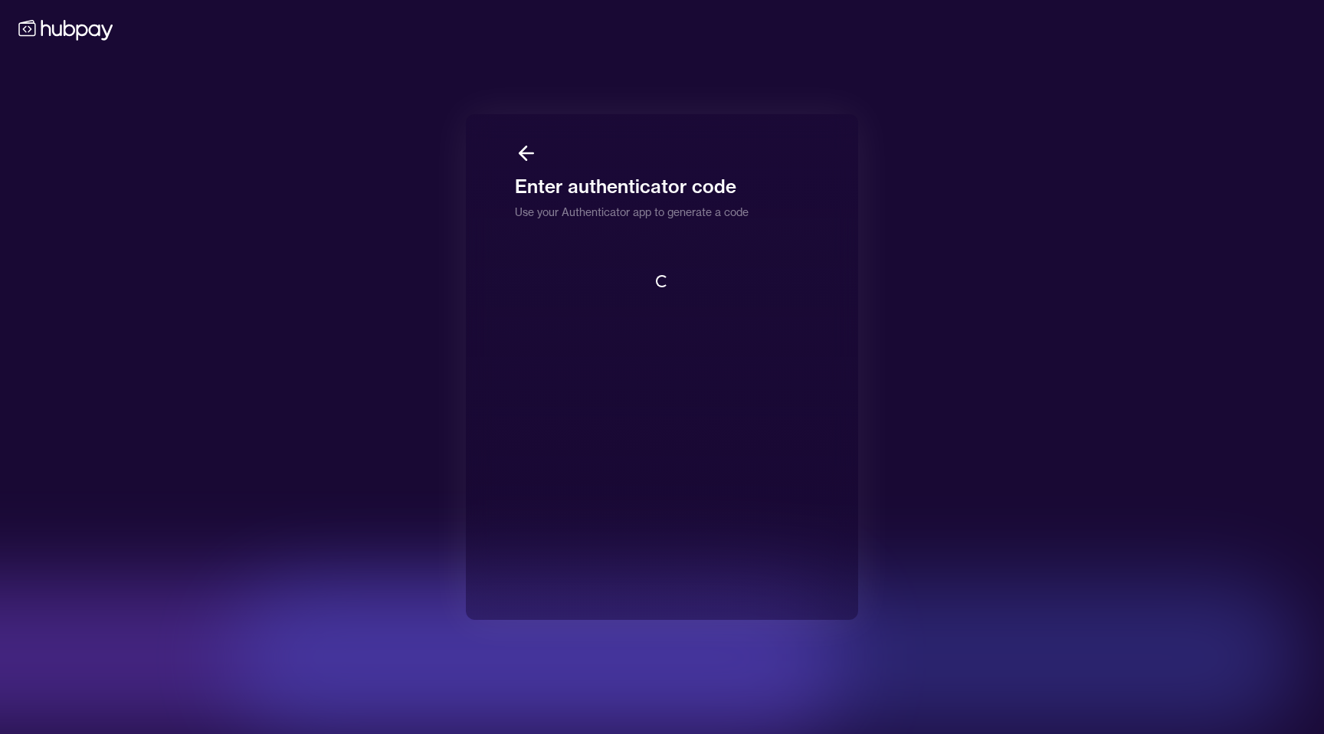
scroll to position [2, 0]
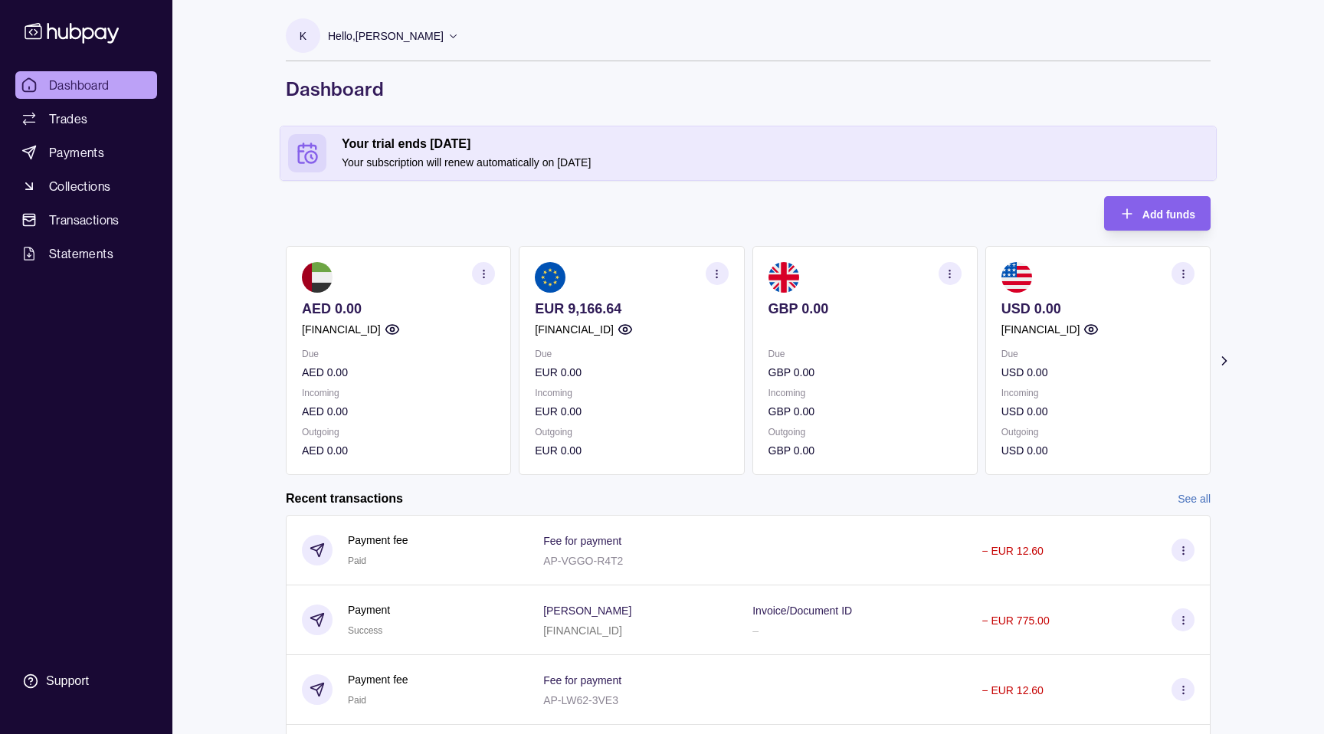
click at [641, 308] on p "EUR 9,166.64" at bounding box center [631, 308] width 193 height 17
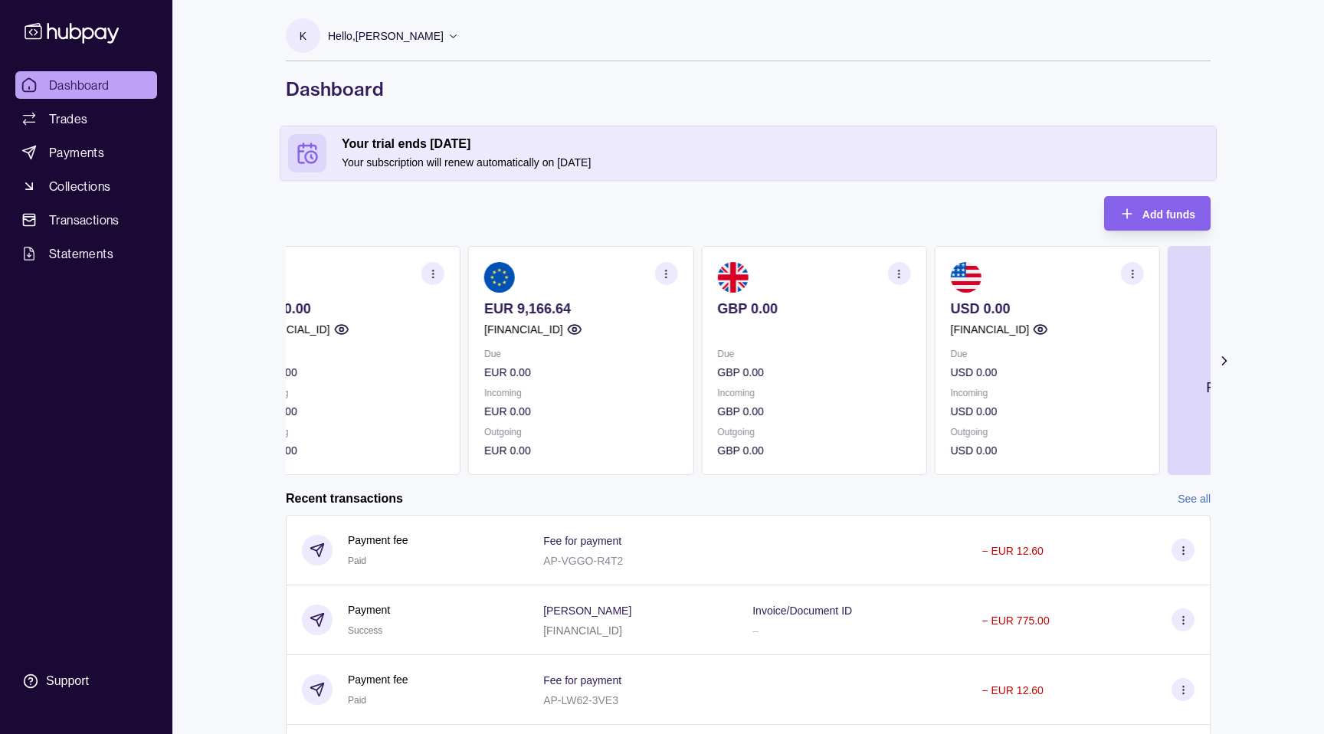
click at [677, 307] on p "EUR 9,166.64" at bounding box center [580, 308] width 193 height 17
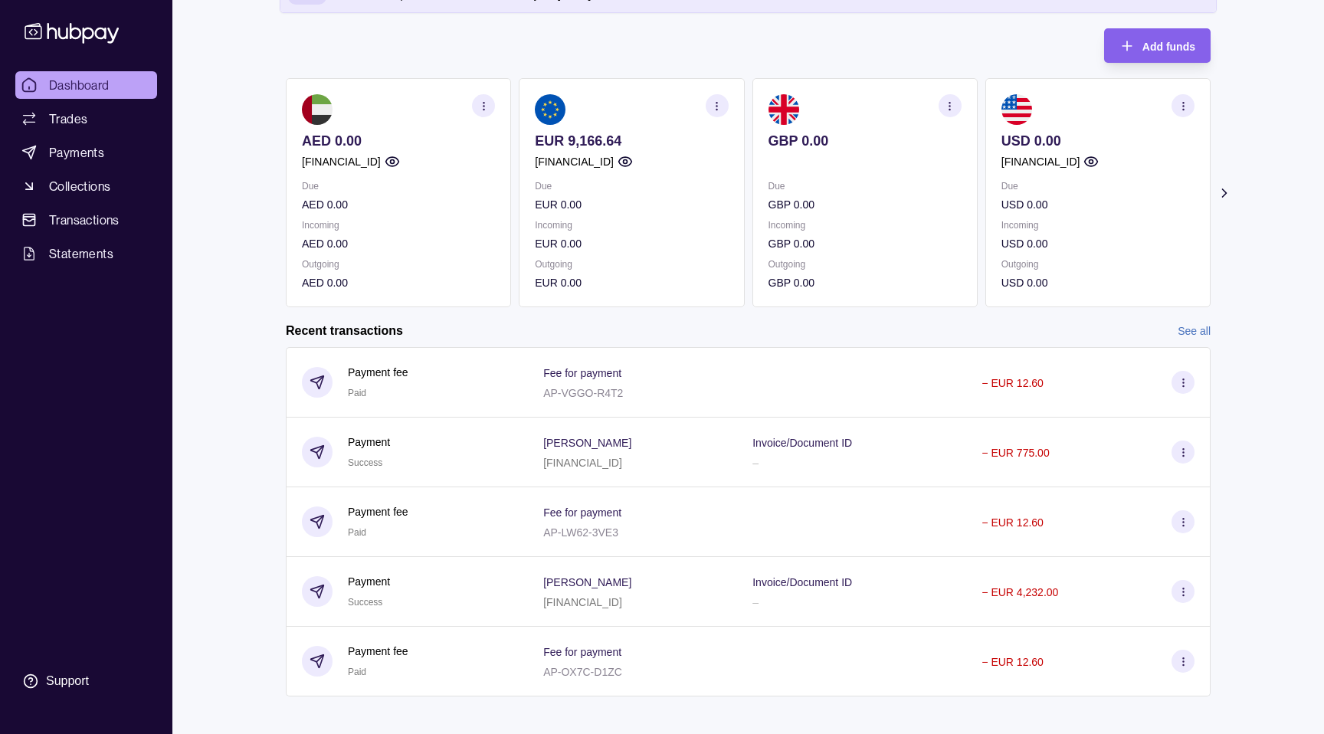
scroll to position [179, 0]
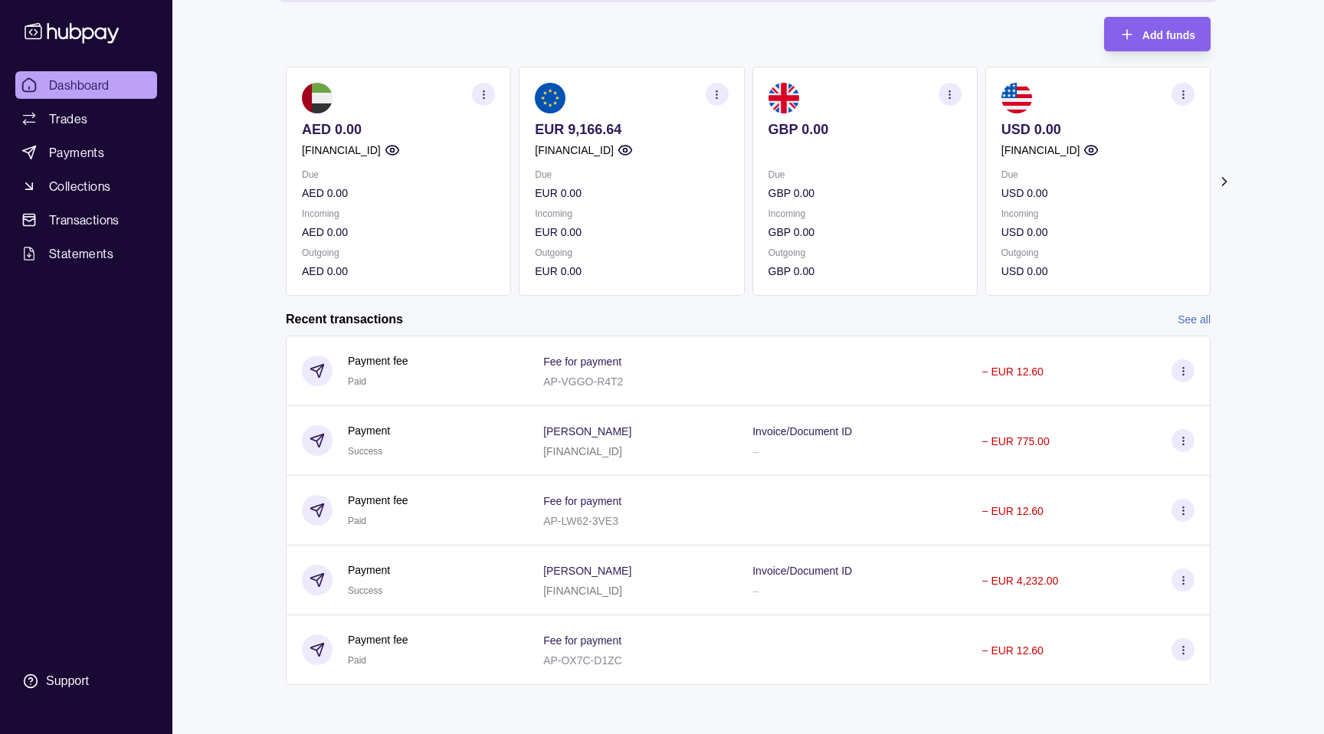
click at [1194, 325] on link "See all" at bounding box center [1194, 319] width 33 height 17
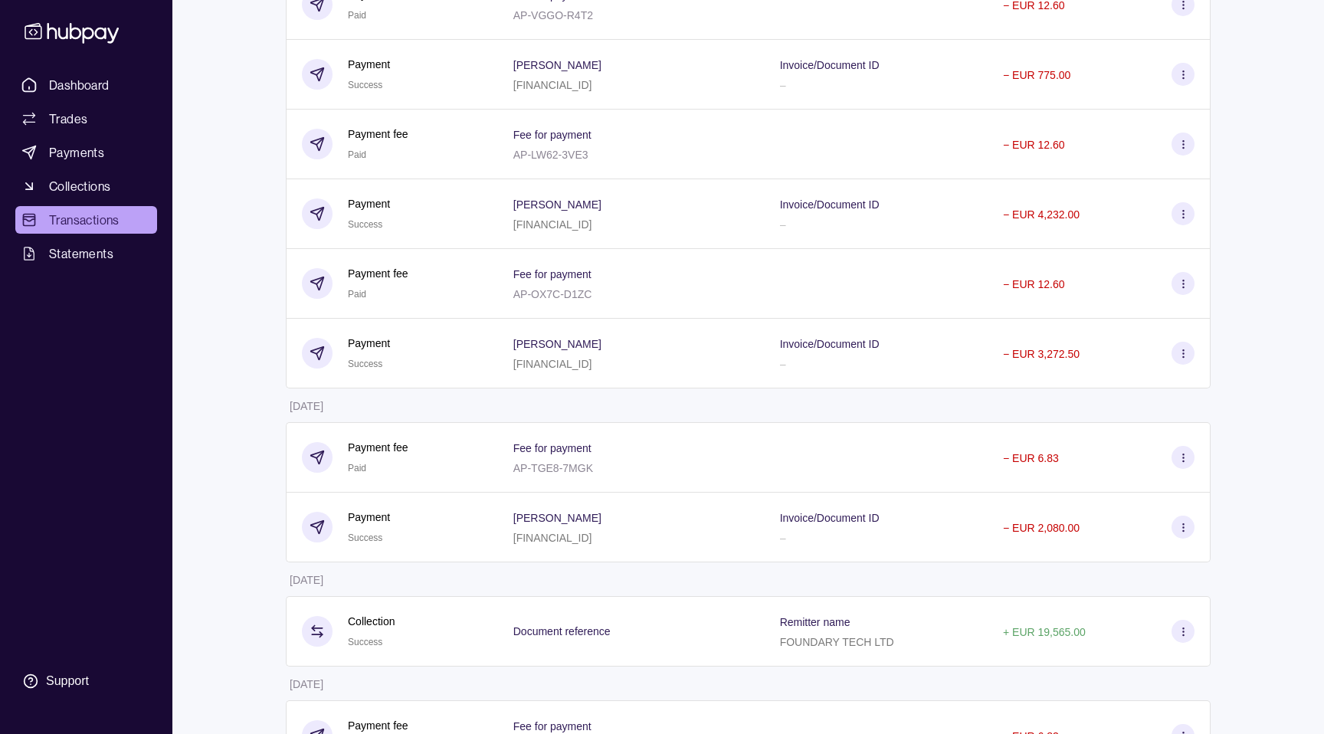
scroll to position [241, 0]
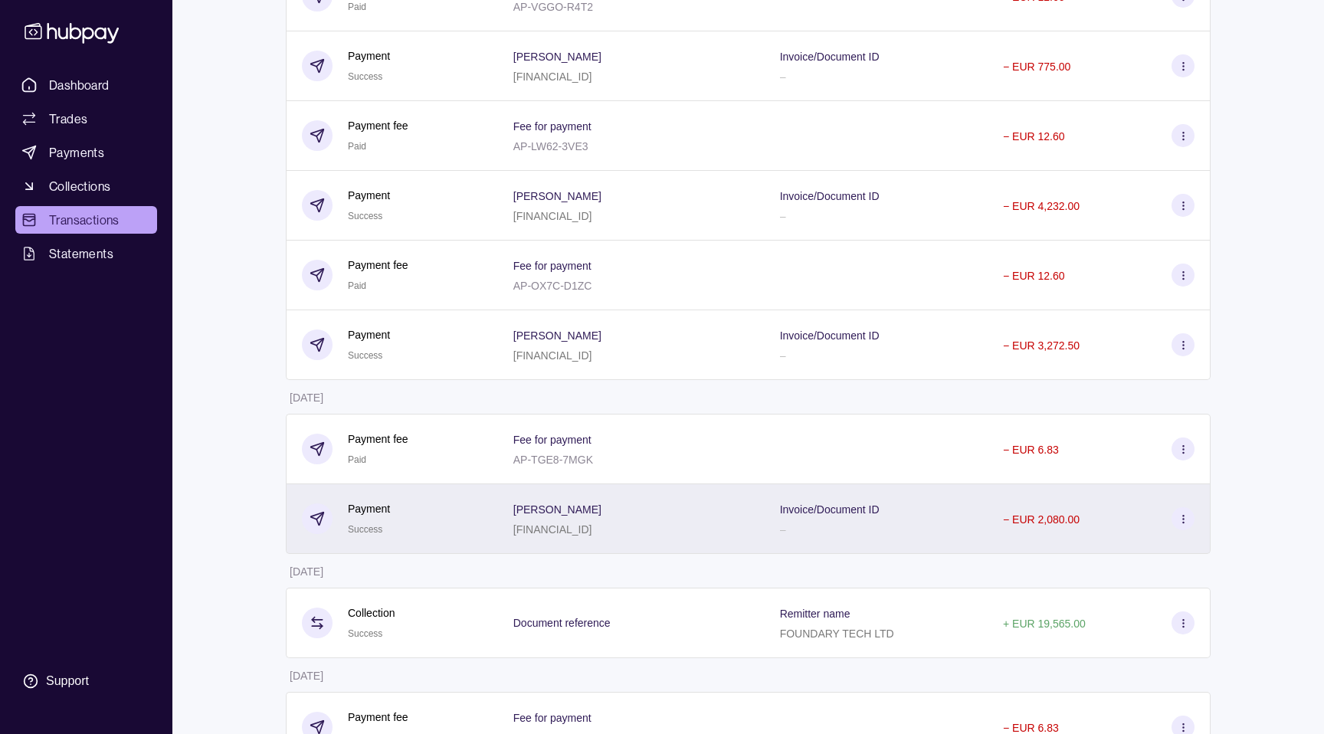
click at [601, 518] on div "[PERSON_NAME] [FINANCIAL_ID]" at bounding box center [557, 519] width 88 height 38
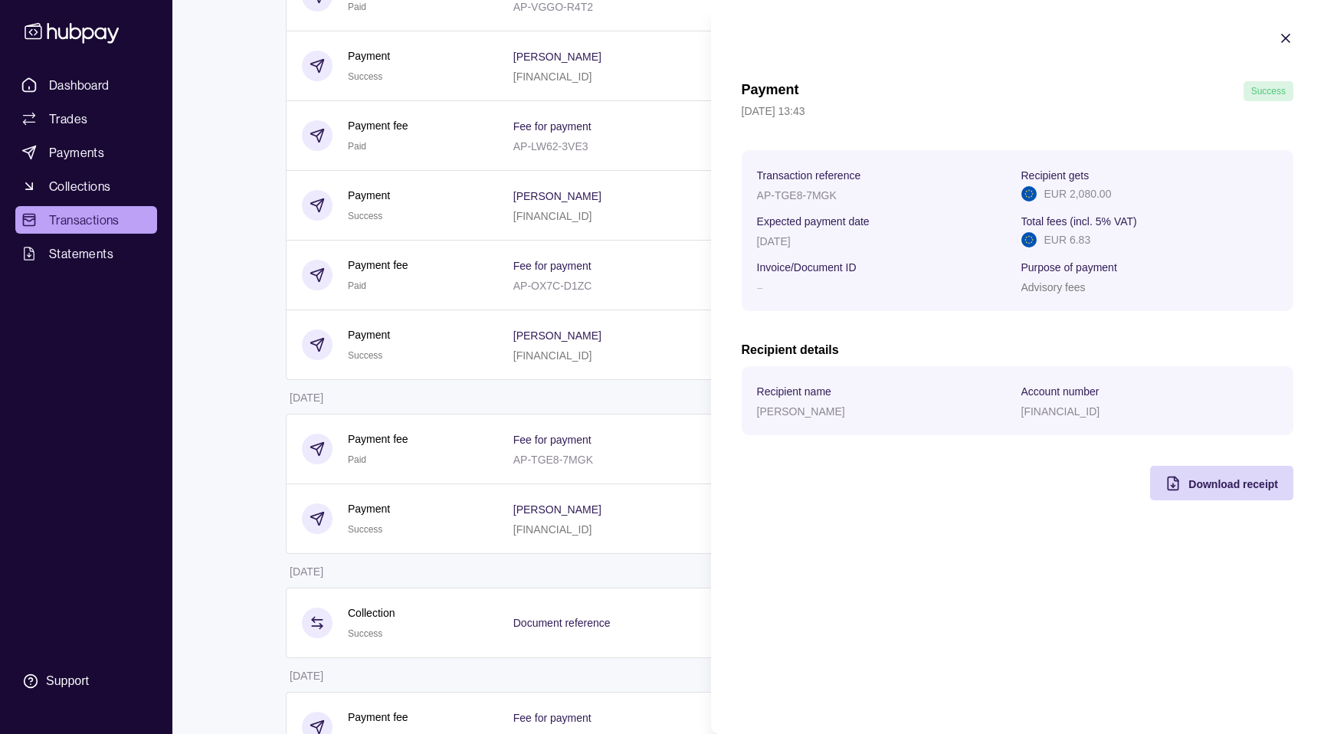
click at [816, 432] on section "Recipient name [PERSON_NAME] Account number [FINANCIAL_ID]" at bounding box center [1018, 400] width 552 height 69
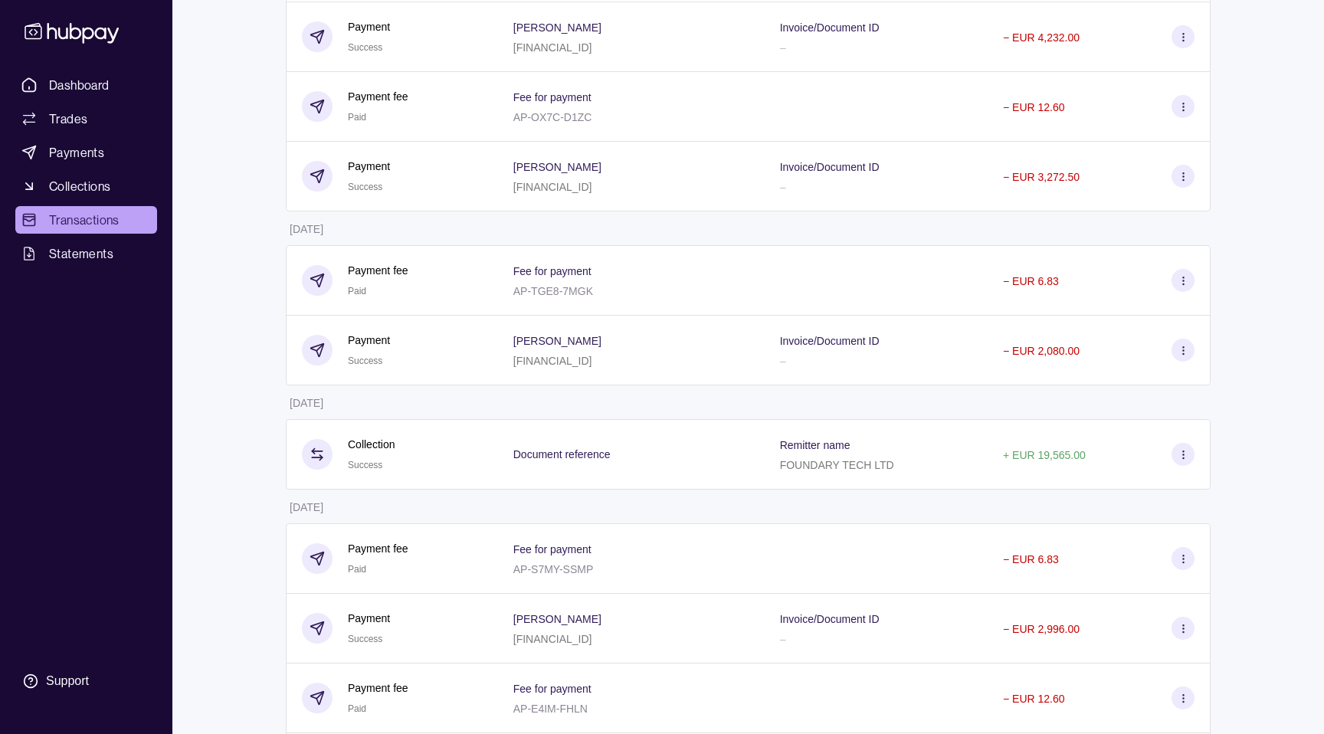
scroll to position [410, 0]
click at [650, 461] on div "Document reference" at bounding box center [631, 454] width 236 height 20
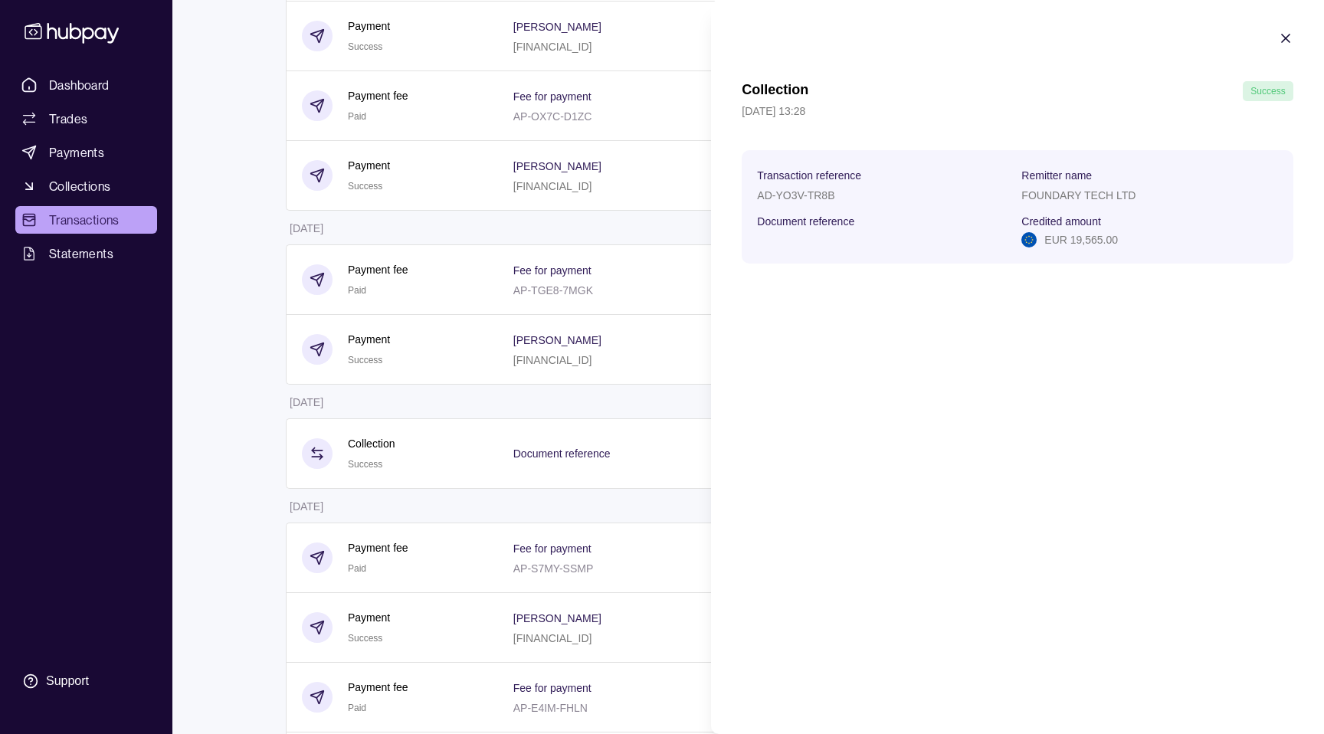
click at [650, 461] on html "Dashboard Trades Payments Collections Transactions Statements Support K Hello, …" at bounding box center [662, 611] width 1324 height 2043
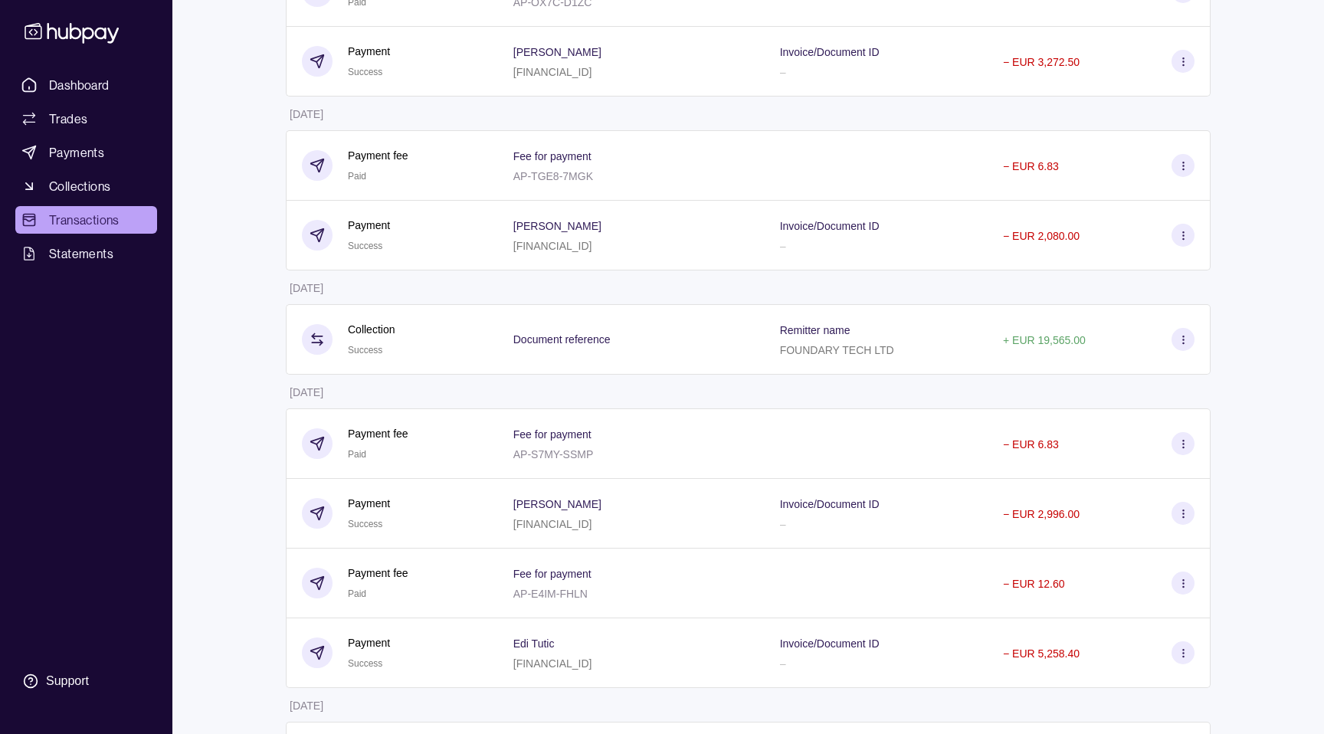
scroll to position [574, 0]
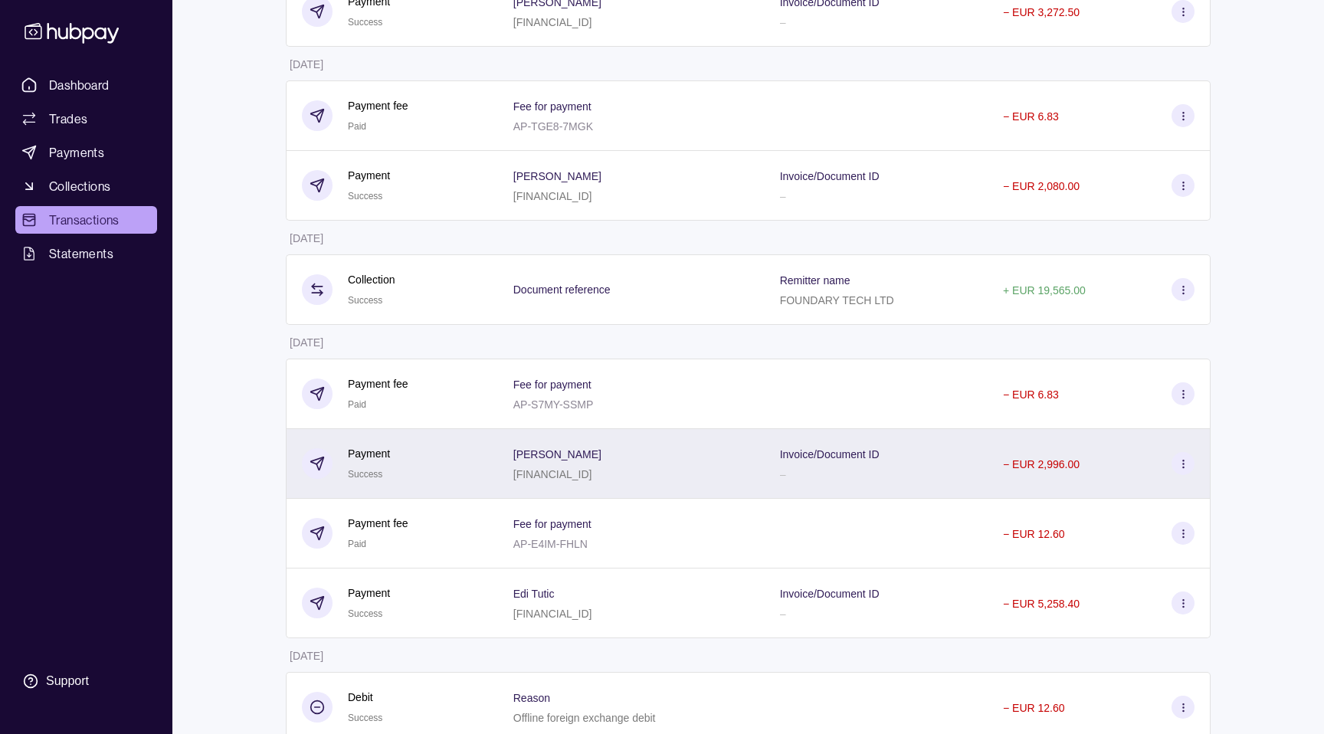
click at [654, 482] on div "[PERSON_NAME] [FINANCIAL_ID]" at bounding box center [631, 464] width 267 height 70
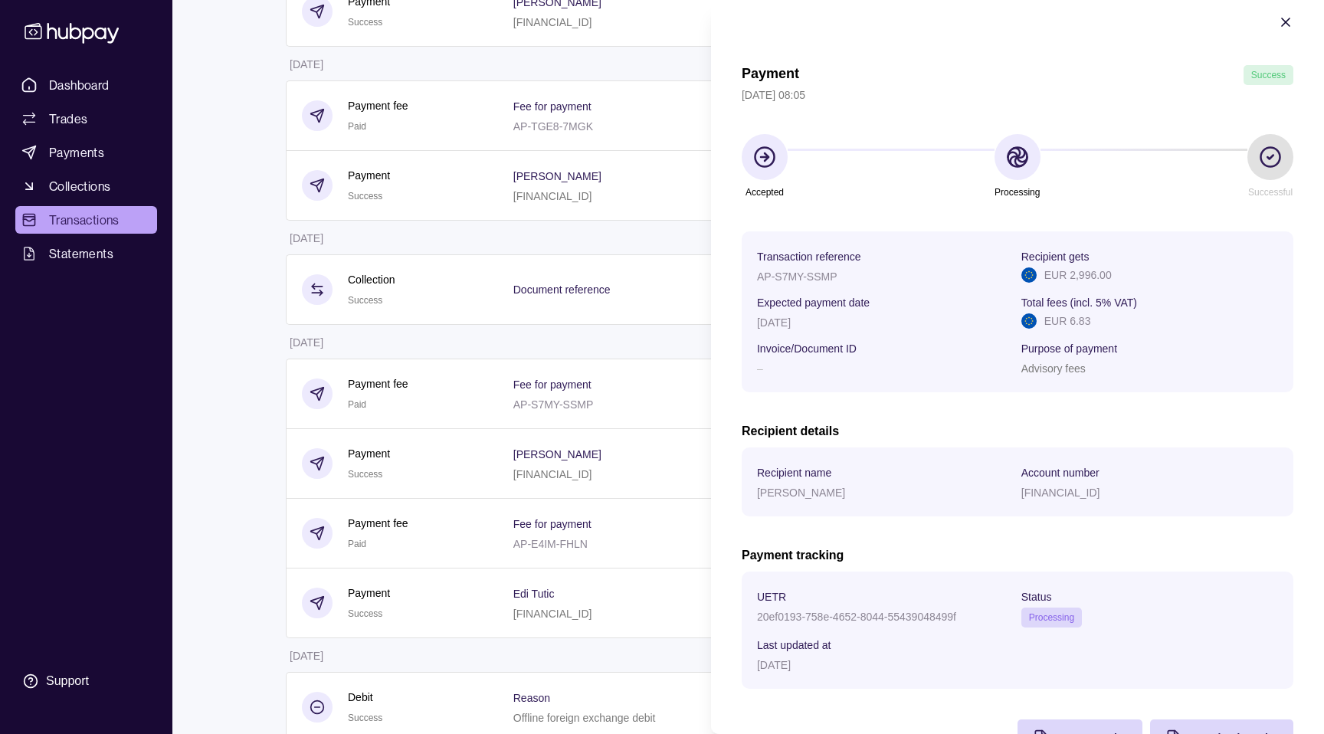
scroll to position [67, 0]
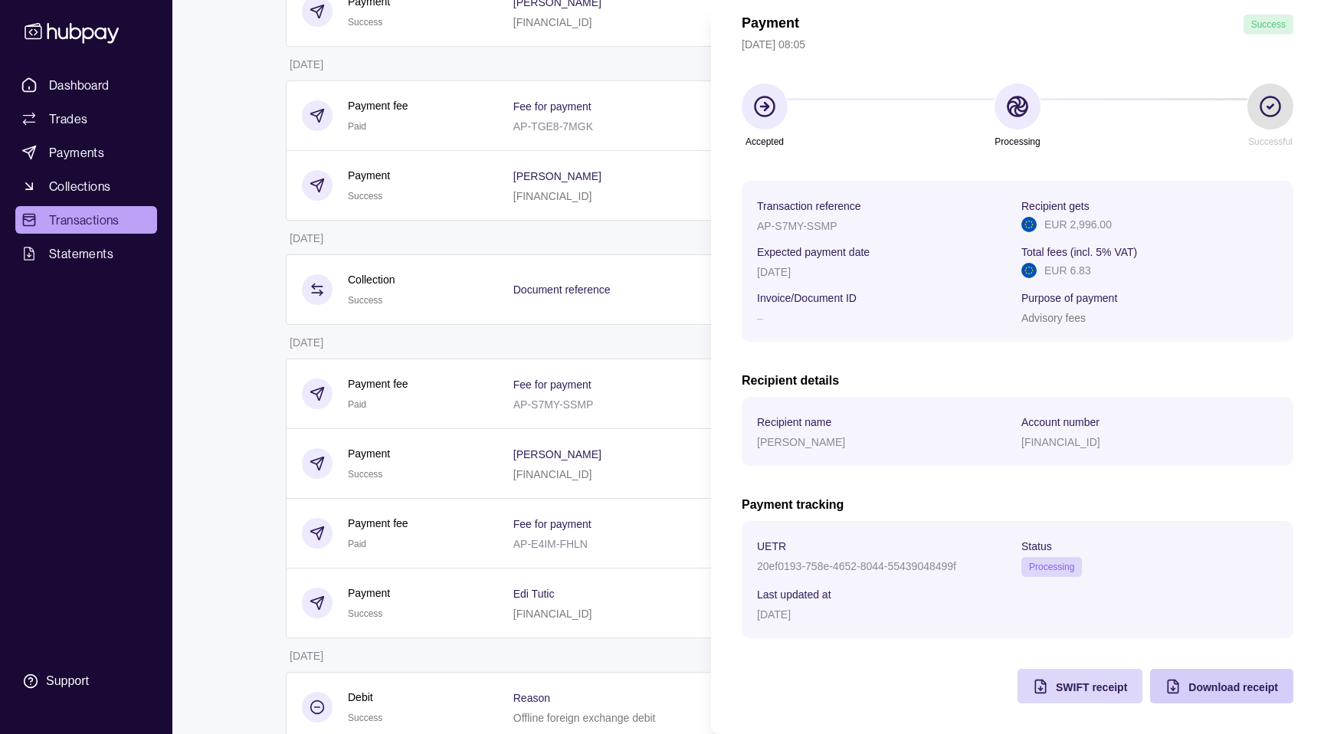
click at [1181, 677] on div "Download receipt" at bounding box center [1210, 686] width 136 height 34
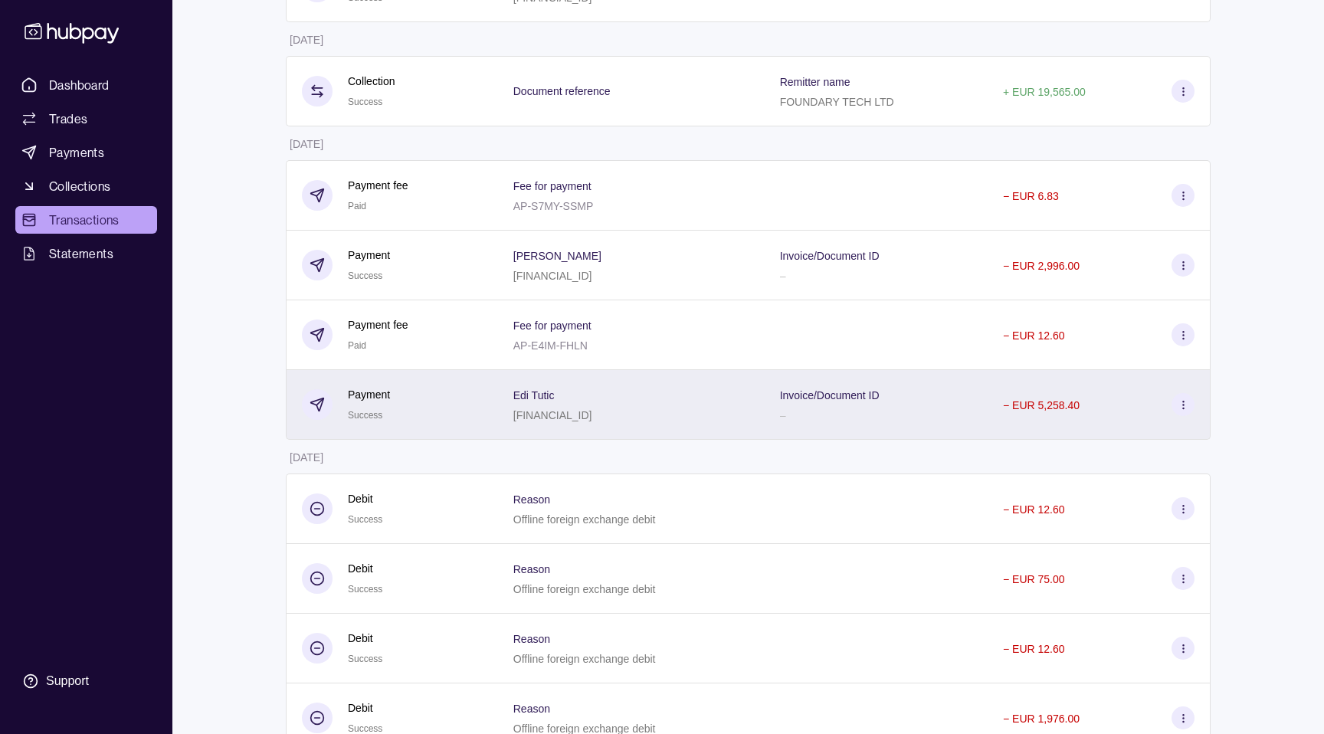
scroll to position [770, 0]
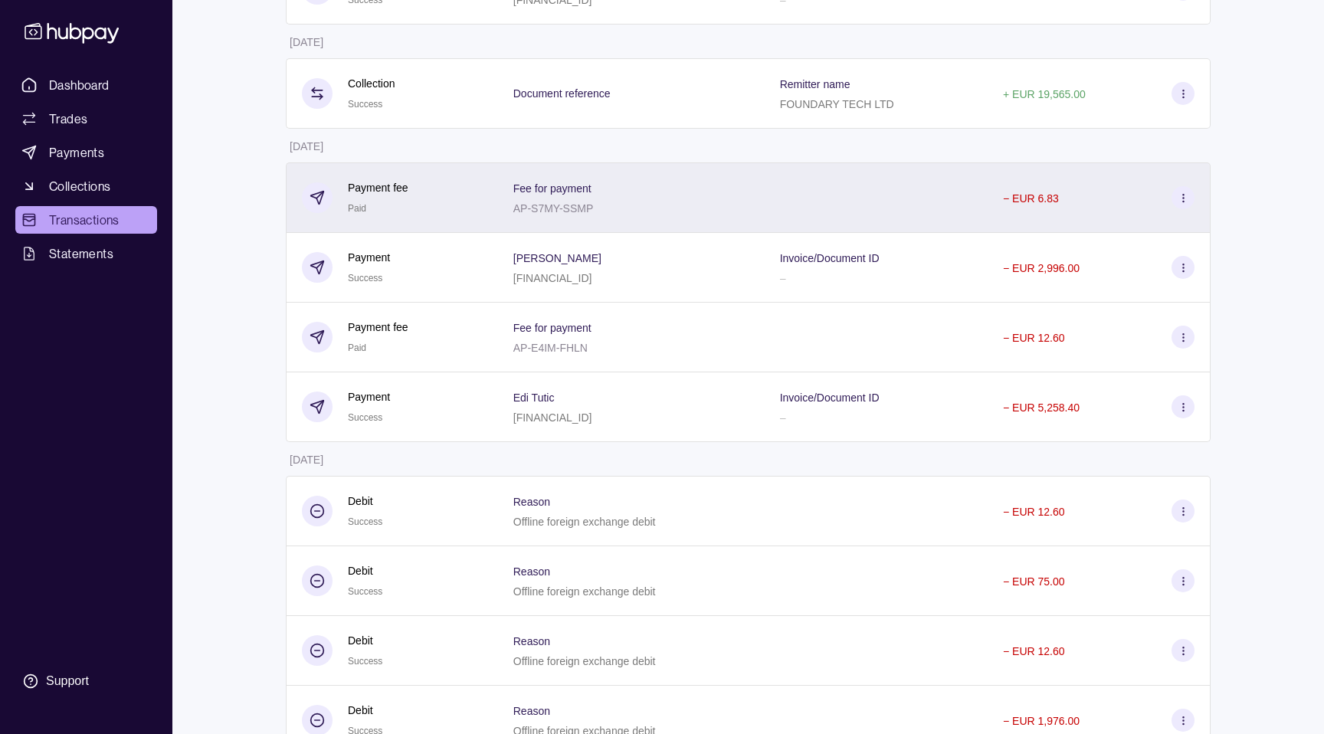
click at [791, 212] on div at bounding box center [876, 197] width 223 height 70
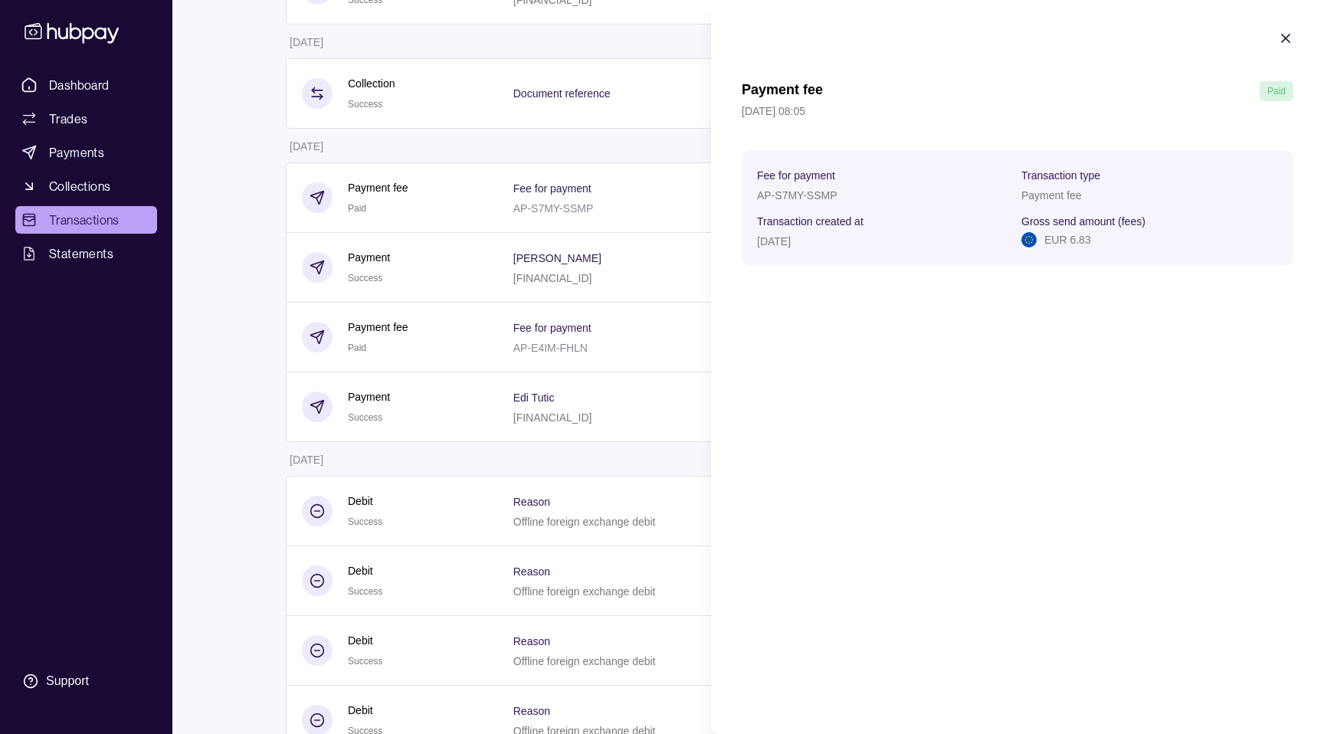
click at [638, 302] on html "Dashboard Trades Payments Collections Transactions Statements Support K Hello, …" at bounding box center [662, 251] width 1324 height 2043
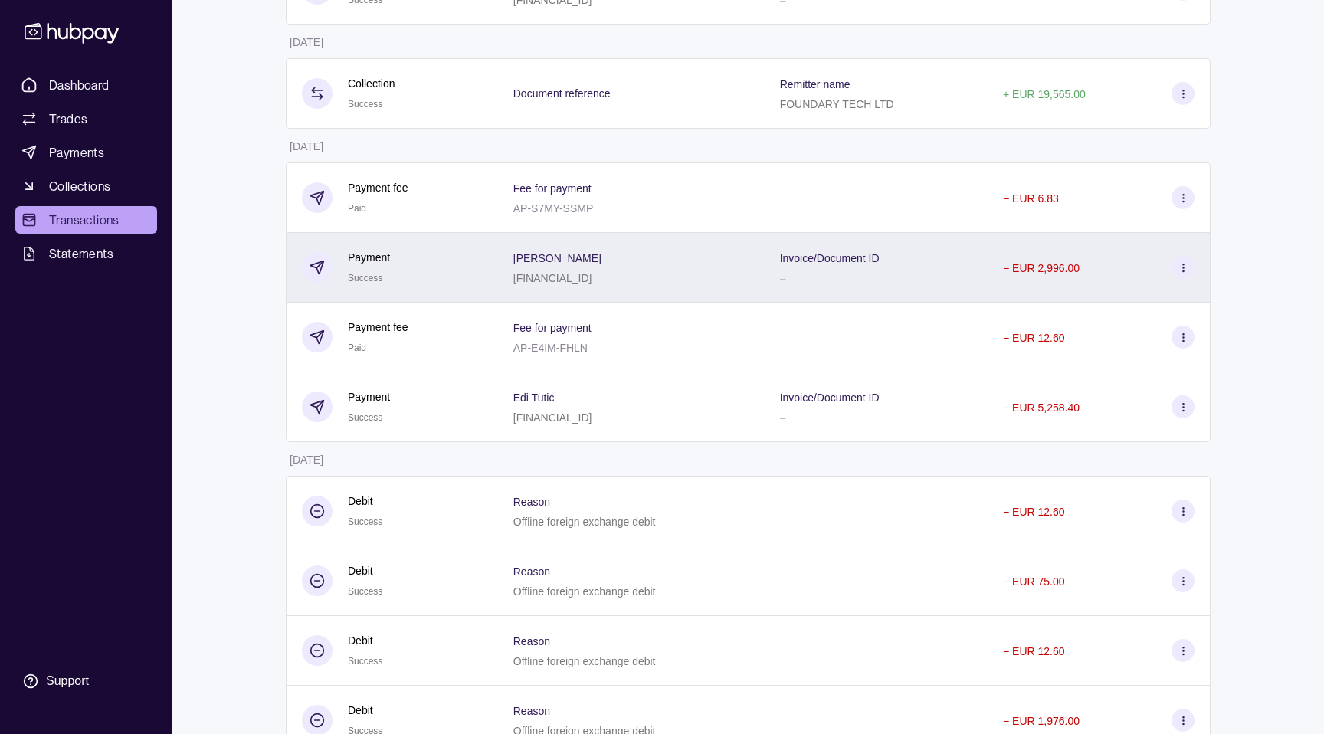
click at [644, 268] on div "[PERSON_NAME] [FINANCIAL_ID]" at bounding box center [631, 267] width 236 height 38
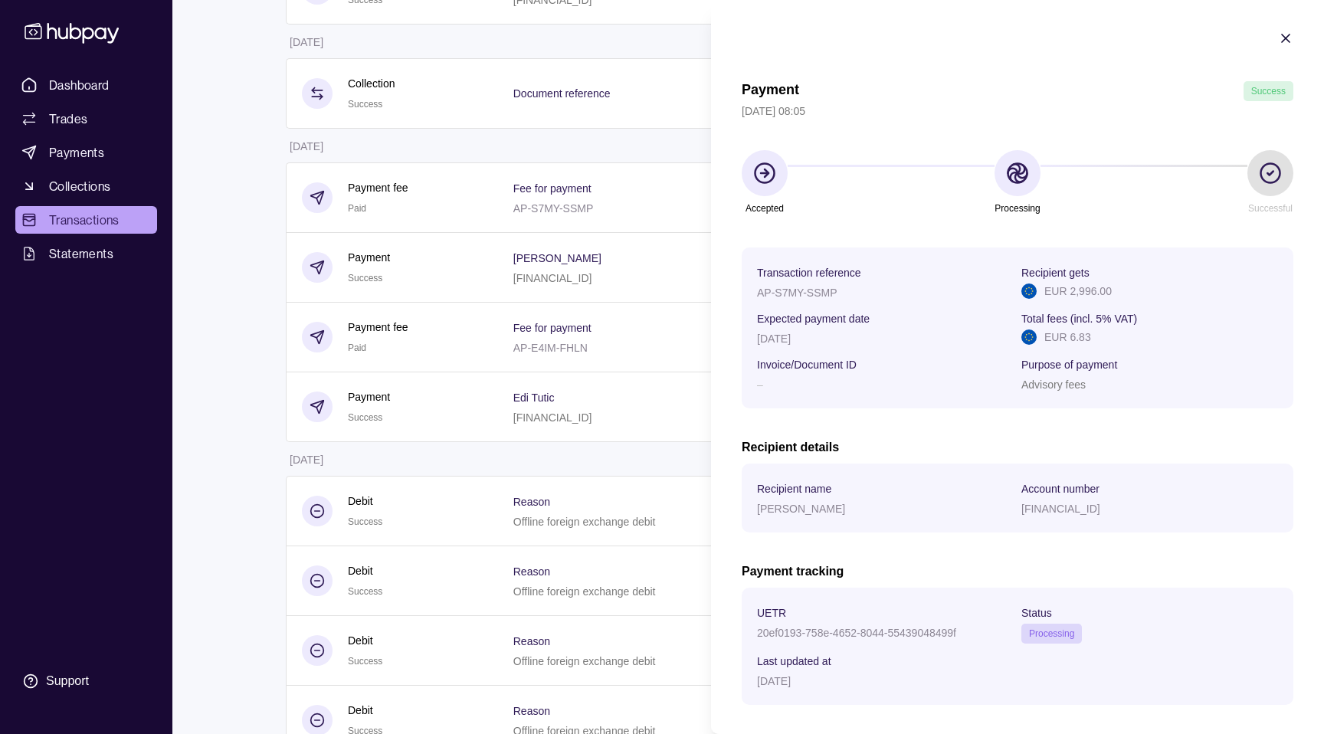
scroll to position [67, 0]
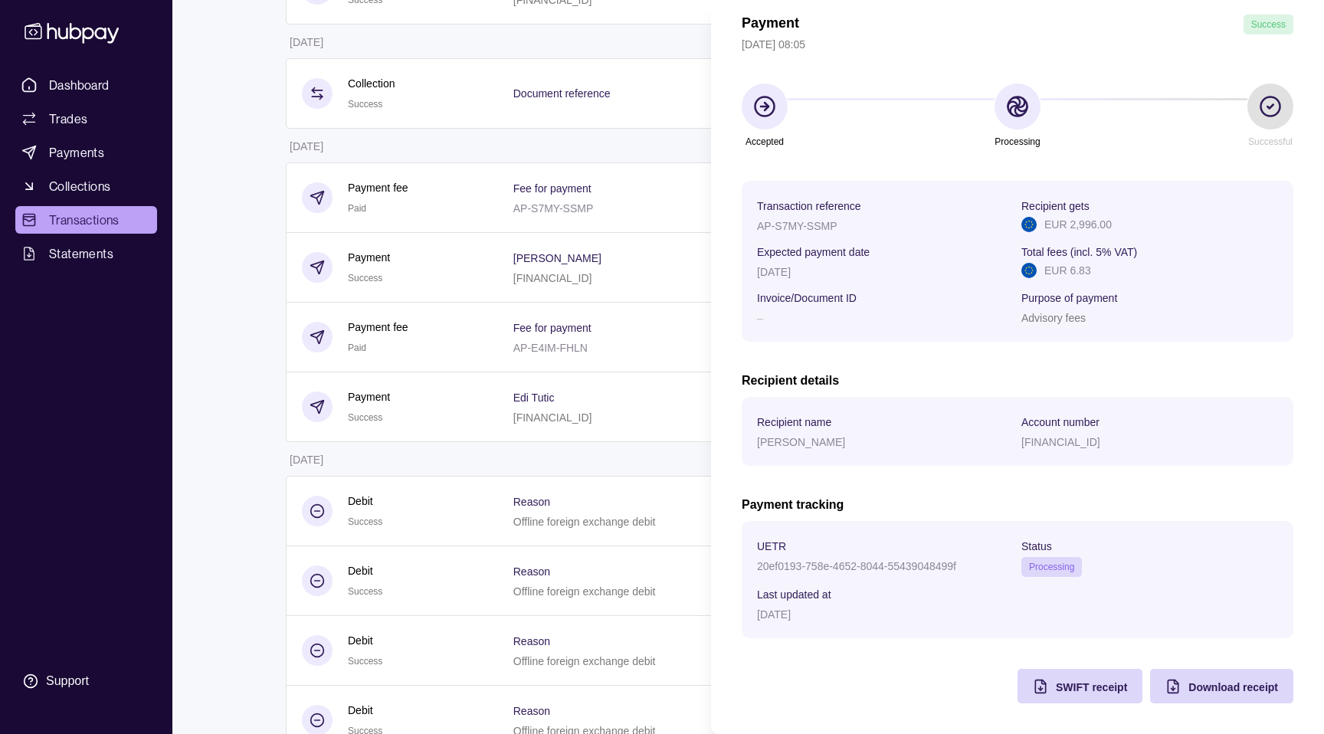
click at [582, 366] on html "Dashboard Trades Payments Collections Transactions Statements Support K Hello, …" at bounding box center [662, 251] width 1324 height 2043
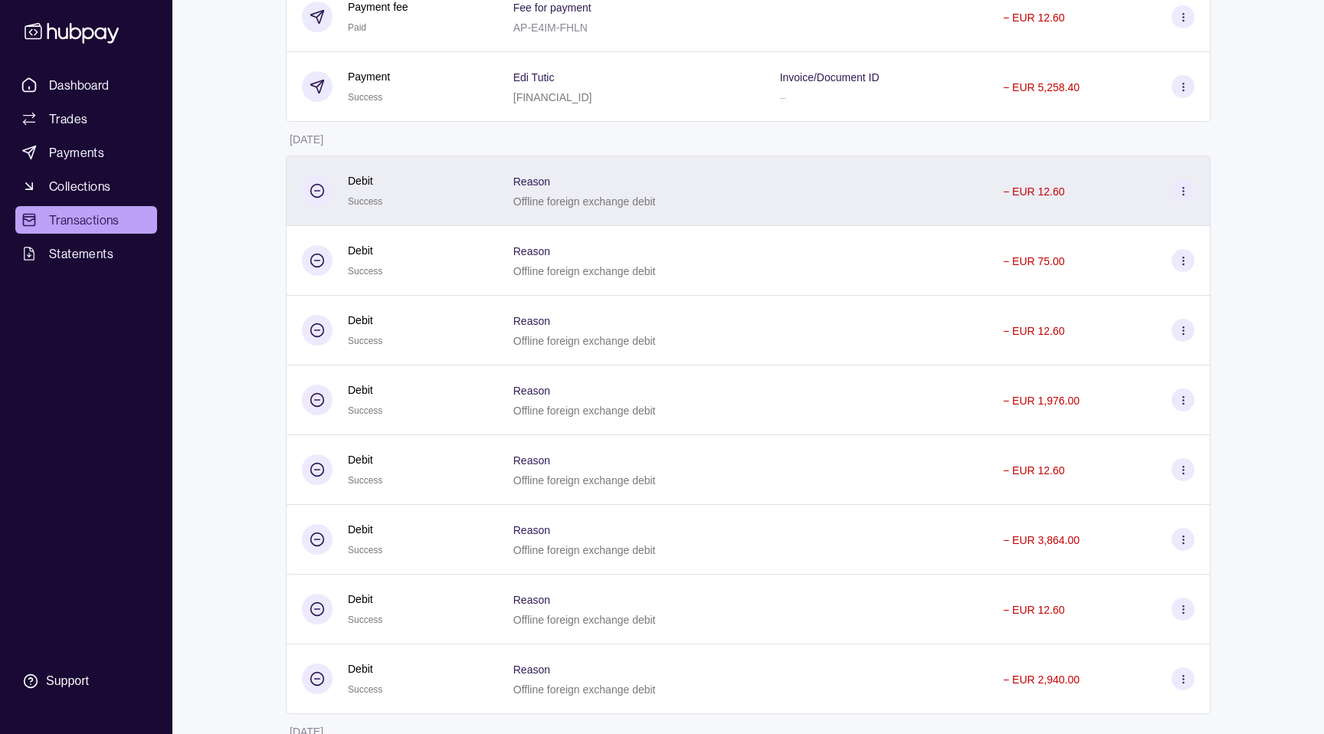
scroll to position [1089, 0]
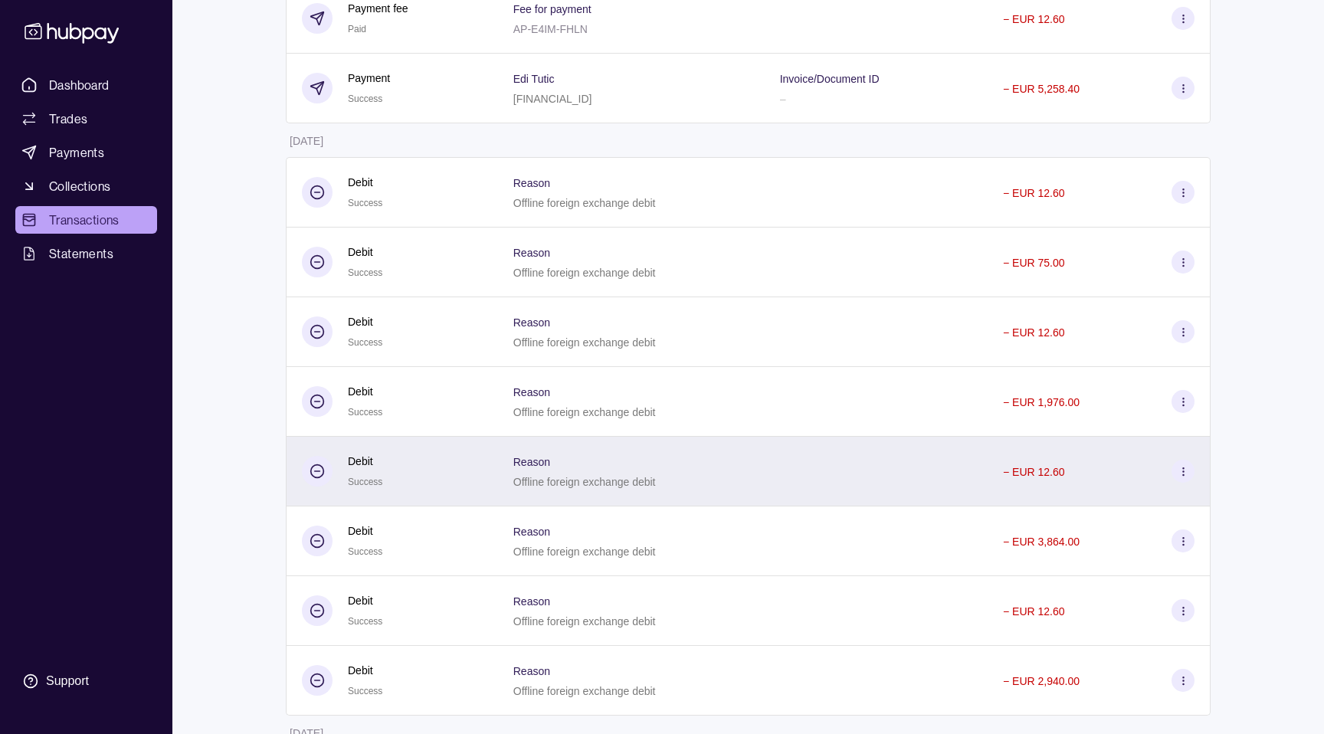
click at [621, 468] on section "Reason" at bounding box center [584, 461] width 143 height 18
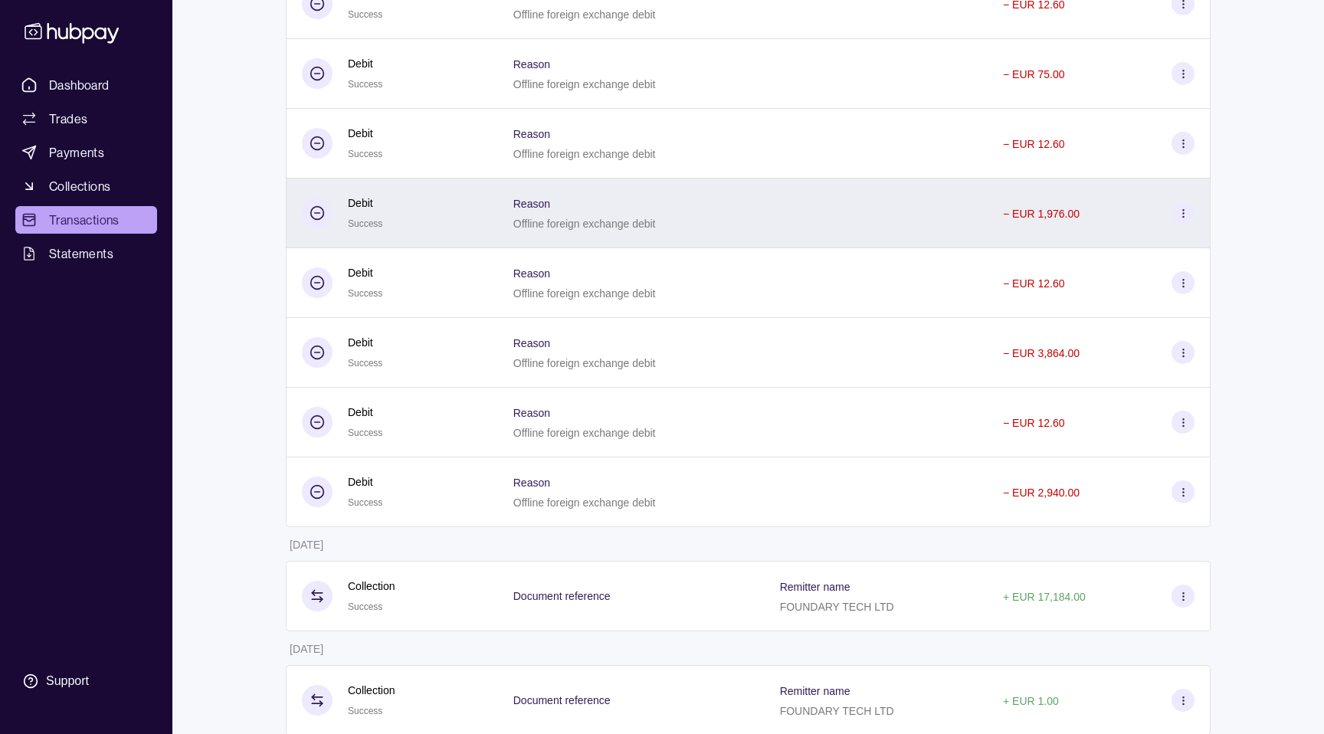
scroll to position [1292, 0]
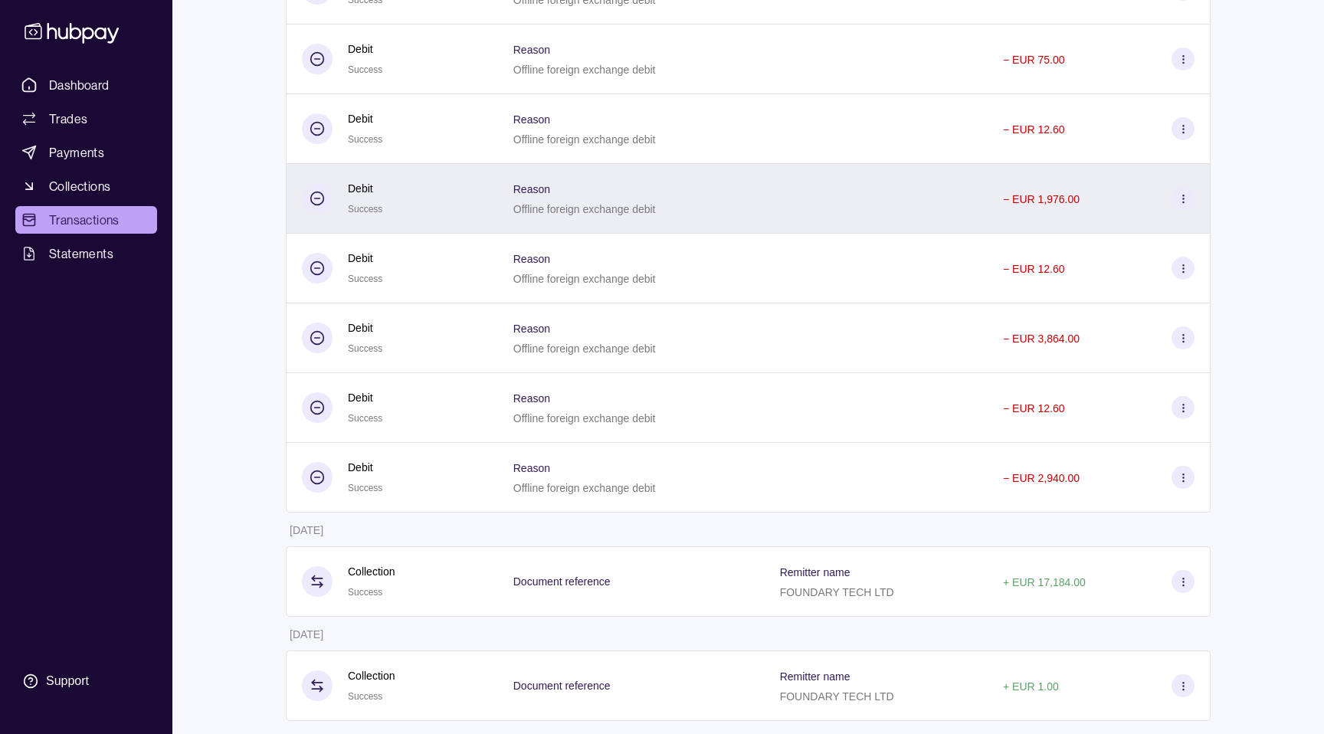
click at [746, 205] on div "Reason Offline foreign exchange debit" at bounding box center [631, 198] width 236 height 38
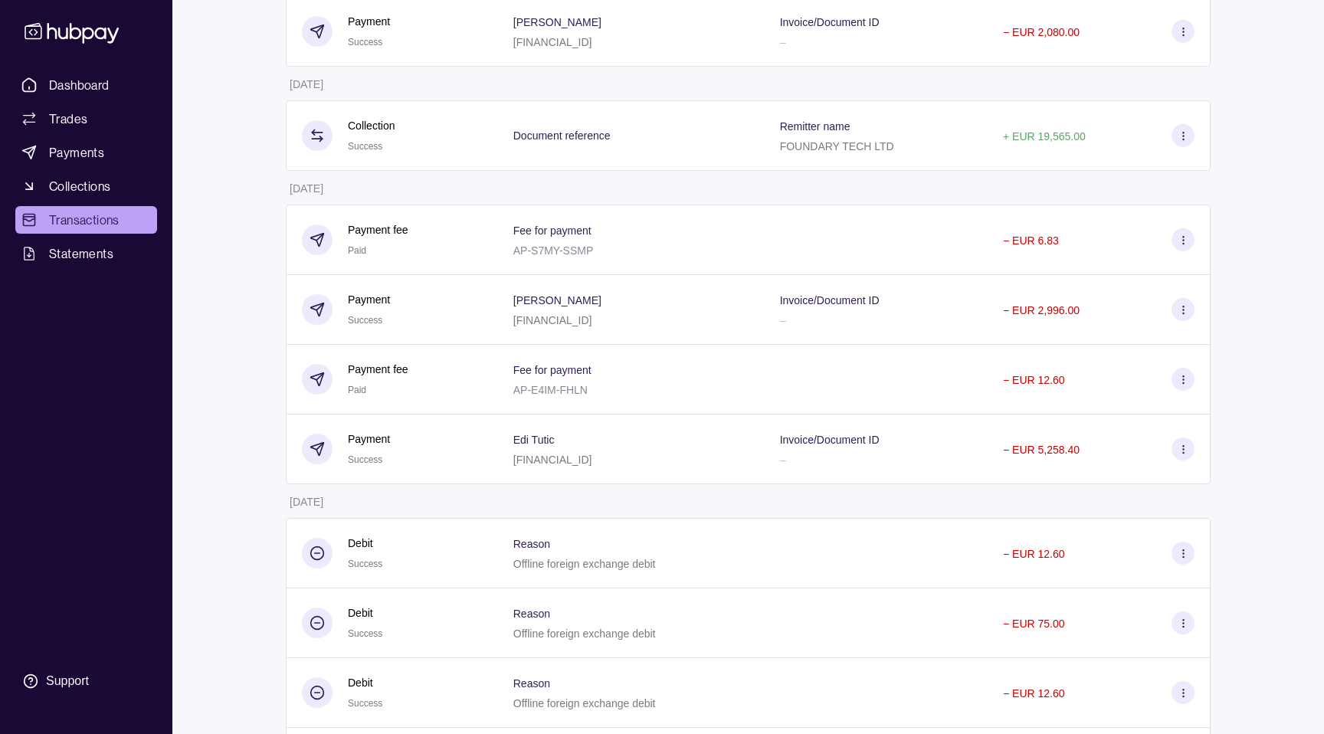
scroll to position [719, 0]
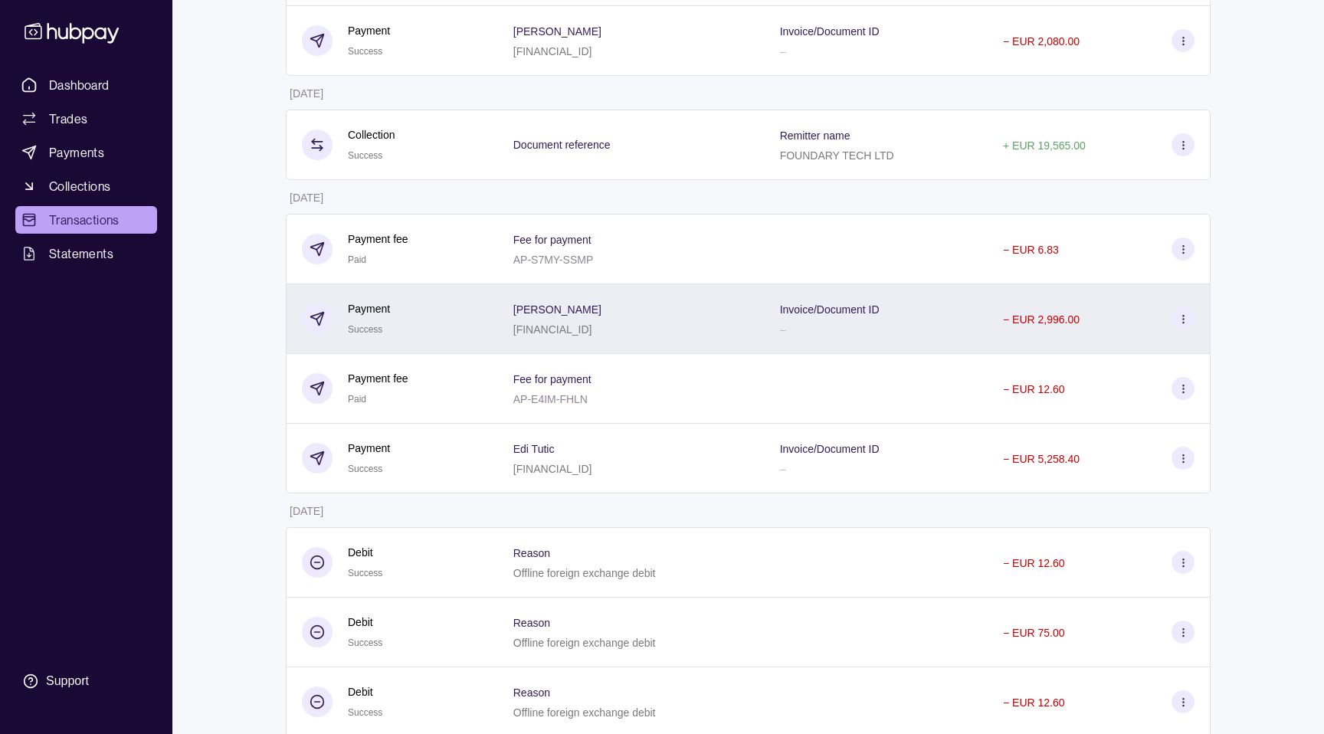
click at [673, 329] on div "[PERSON_NAME] [FINANCIAL_ID]" at bounding box center [631, 319] width 236 height 38
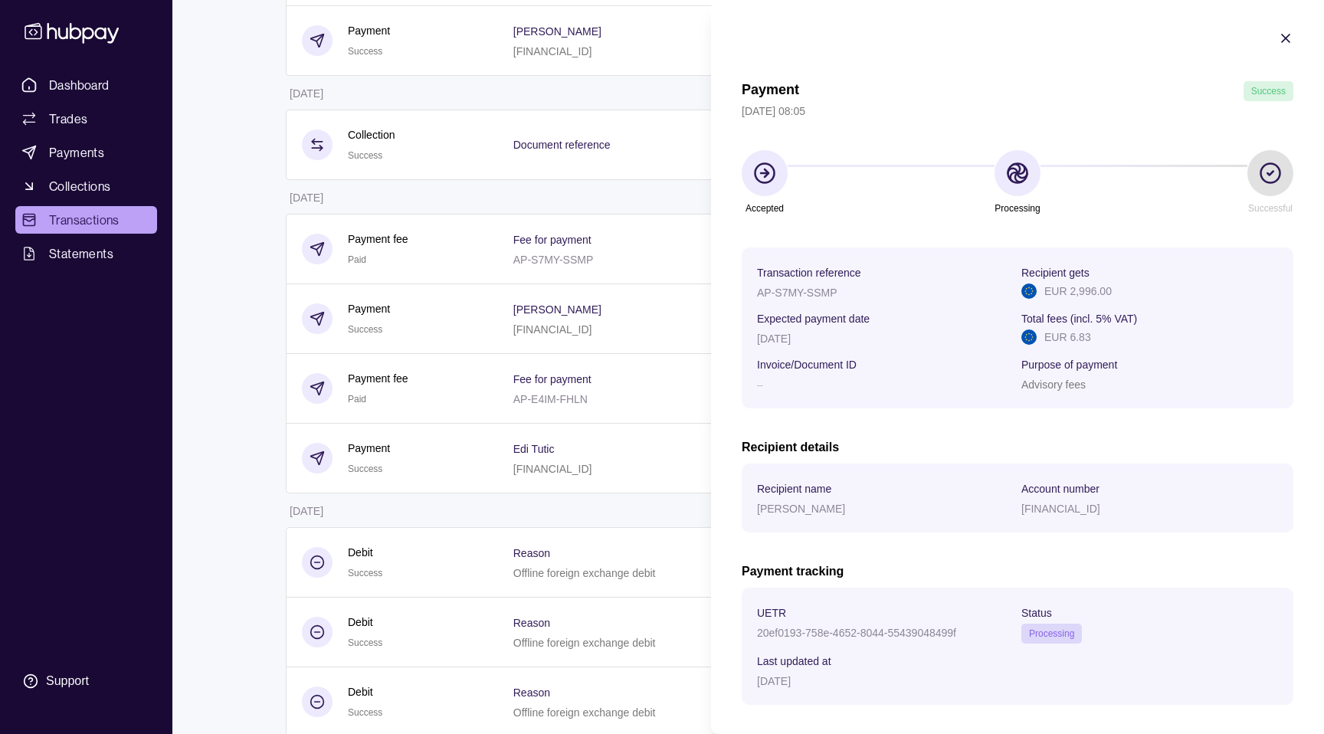
click at [795, 291] on p "AP-S7MY-SSMP" at bounding box center [797, 293] width 80 height 12
copy p "AP-S7MY-SSMP"
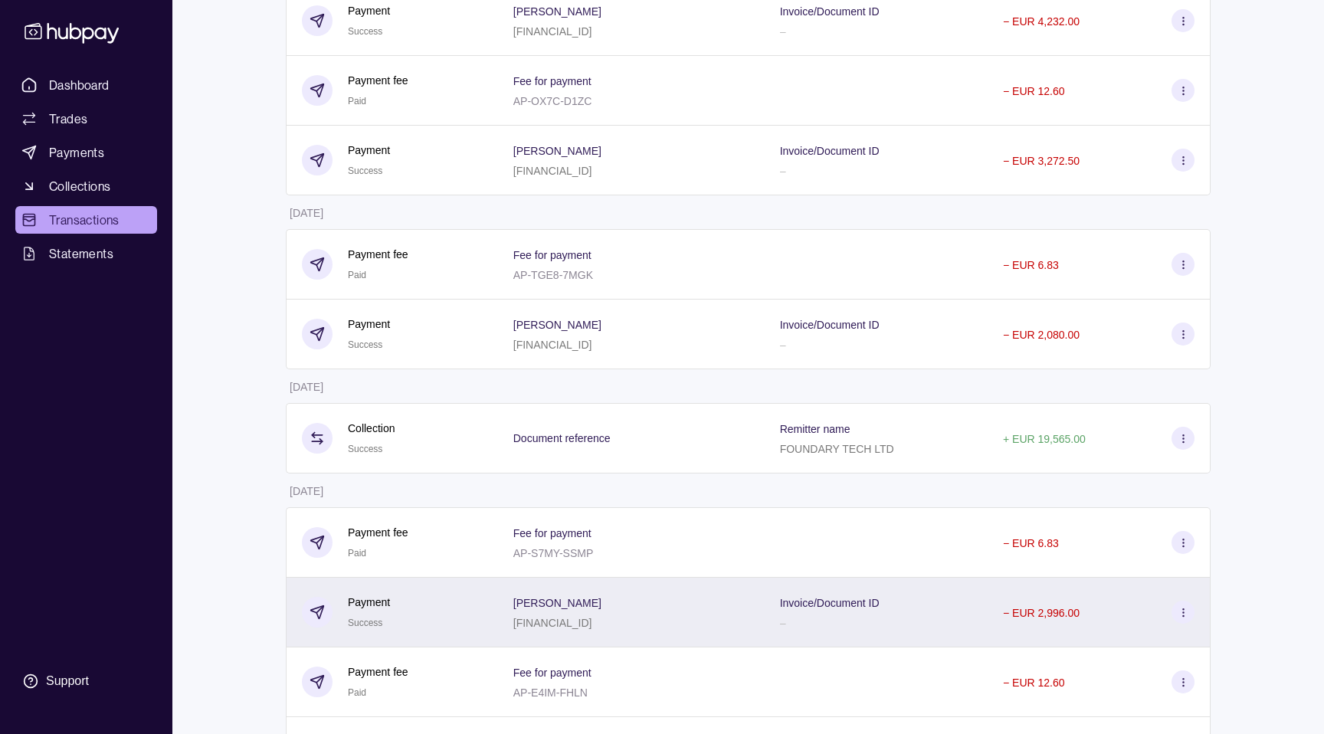
scroll to position [0, 0]
